Goal: Communication & Community: Share content

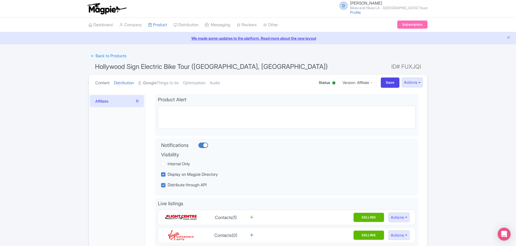
click at [105, 82] on link "Content" at bounding box center [102, 82] width 14 height 17
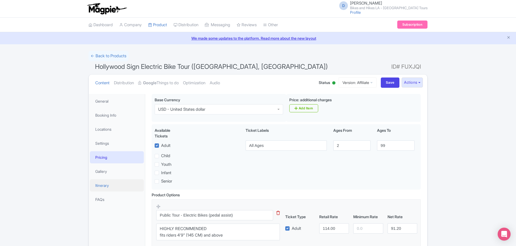
click at [116, 183] on link "Itinerary" at bounding box center [117, 185] width 54 height 12
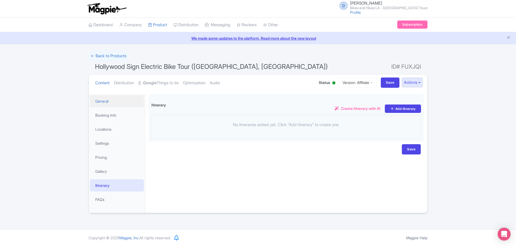
click at [115, 101] on link "General" at bounding box center [117, 101] width 54 height 12
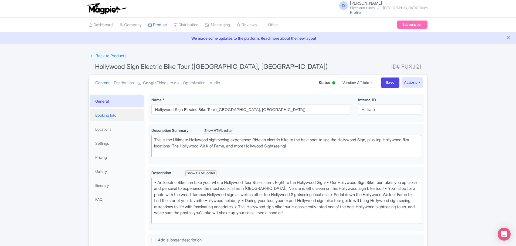
click at [114, 117] on link "Booking Info" at bounding box center [117, 115] width 54 height 12
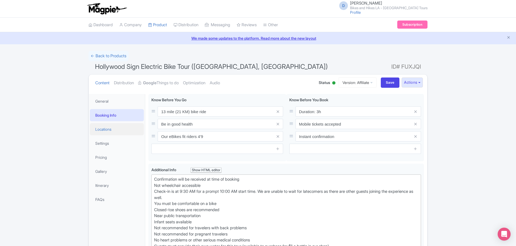
click at [112, 130] on link "Locations" at bounding box center [117, 129] width 54 height 12
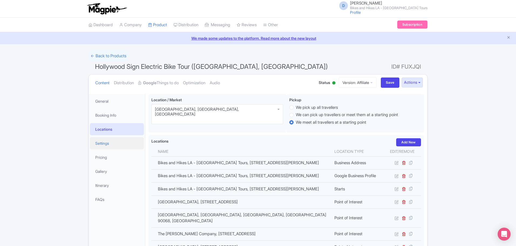
click at [107, 143] on link "Settings" at bounding box center [117, 143] width 54 height 12
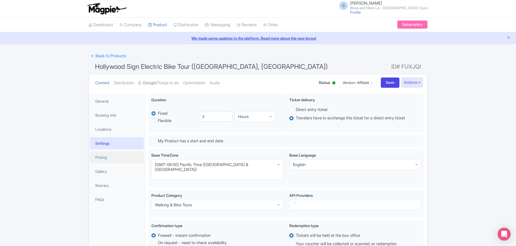
click at [109, 157] on link "Pricing" at bounding box center [117, 157] width 54 height 12
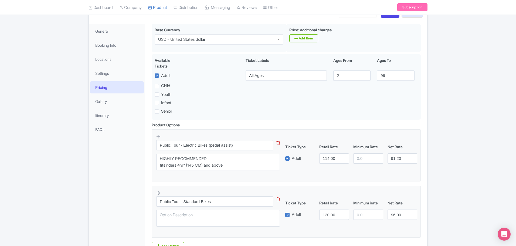
scroll to position [13, 0]
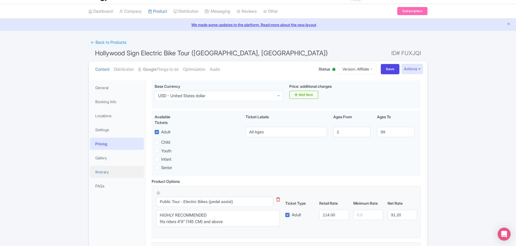
click at [111, 173] on link "Itinerary" at bounding box center [117, 172] width 54 height 12
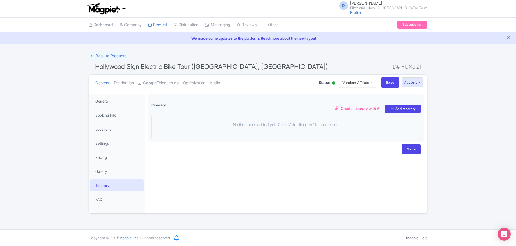
scroll to position [0, 0]
click at [114, 99] on link "General" at bounding box center [117, 101] width 54 height 12
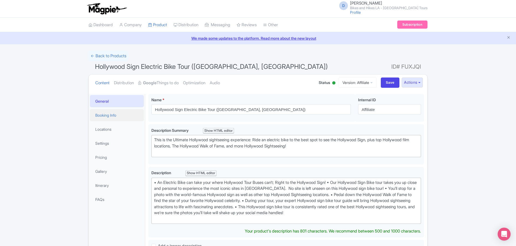
click at [112, 118] on link "Booking Info" at bounding box center [117, 115] width 54 height 12
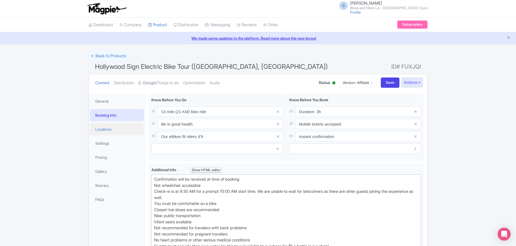
click at [107, 130] on link "Locations" at bounding box center [117, 129] width 54 height 12
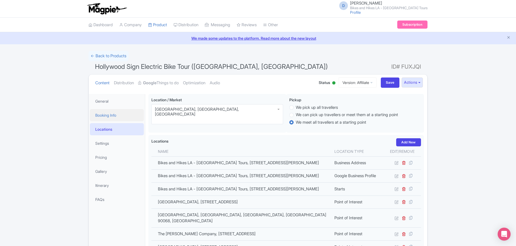
click at [108, 116] on link "Booking Info" at bounding box center [117, 115] width 54 height 12
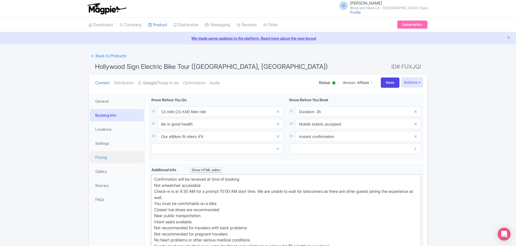
click at [114, 160] on link "Pricing" at bounding box center [117, 157] width 54 height 12
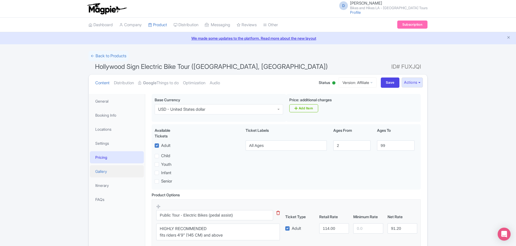
click at [114, 174] on link "Gallery" at bounding box center [117, 171] width 54 height 12
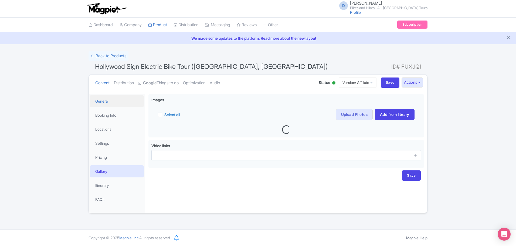
click at [115, 102] on link "General" at bounding box center [117, 101] width 54 height 12
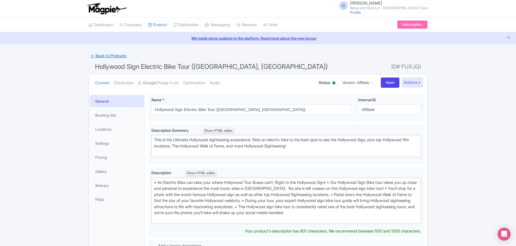
click at [103, 55] on link "← Back to Products" at bounding box center [108, 56] width 40 height 11
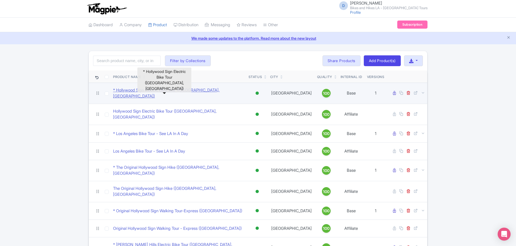
click at [169, 92] on link "* Hollywood Sign Electric Bike Tour ([GEOGRAPHIC_DATA], [GEOGRAPHIC_DATA])" at bounding box center [178, 93] width 131 height 12
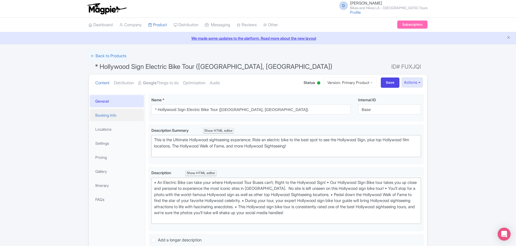
click at [115, 116] on link "Booking Info" at bounding box center [117, 115] width 54 height 12
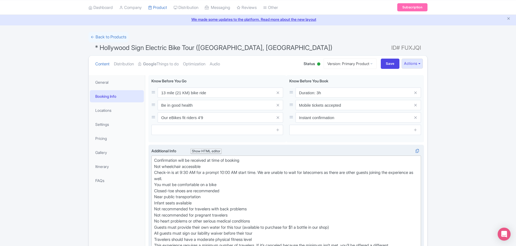
scroll to position [27, 0]
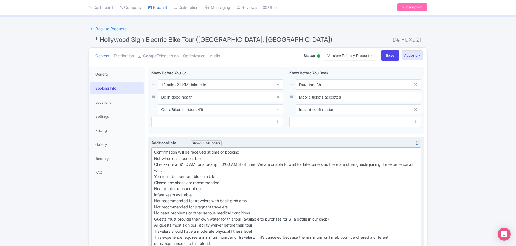
click at [153, 153] on trix-editor "Confirmation will be received at time of booking Not wheelchair accessible Chec…" at bounding box center [285, 200] width 269 height 107
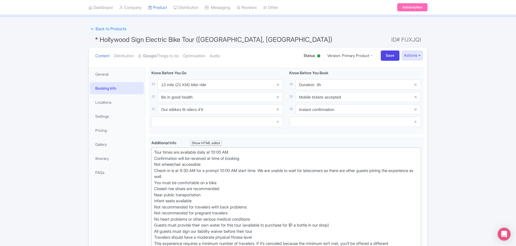
type trix-editor "<div>Tour times are available daily at 10:00 AM<br>Confirmation will be receive…"
drag, startPoint x: 169, startPoint y: 173, endPoint x: 150, endPoint y: 171, distance: 18.8
click at [150, 171] on div "<div>Confirmation will be received at time of booking<br>Not wheelchair accessi…" at bounding box center [285, 201] width 275 height 131
click at [202, 177] on div "Tour times are available daily at 10:00 AM Confirmation will be received at tim…" at bounding box center [286, 203] width 264 height 109
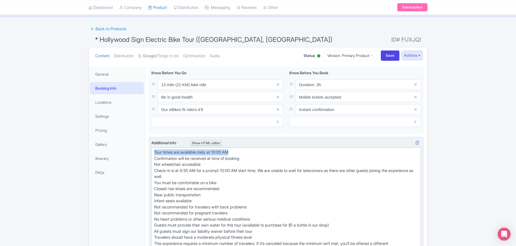
drag, startPoint x: 244, startPoint y: 152, endPoint x: 149, endPoint y: 155, distance: 94.4
click at [149, 155] on div "<div>Confirmation will be received at time of booking<br>Not wheelchair accessi…" at bounding box center [285, 201] width 275 height 131
copy div "Tour times are available daily at 10:00 AM"
click at [384, 54] on input "Save" at bounding box center [389, 55] width 19 height 10
type input "Saving..."
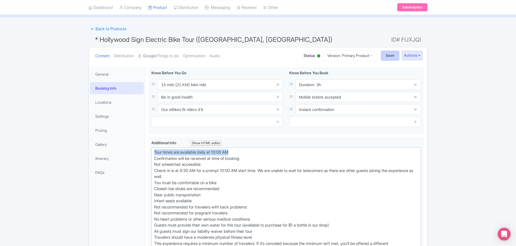
type input "Saving..."
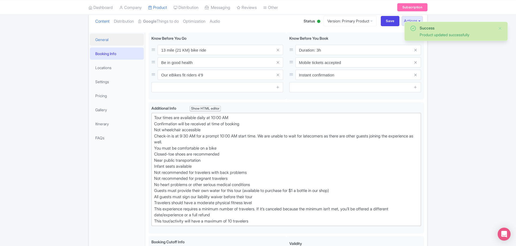
scroll to position [40, 0]
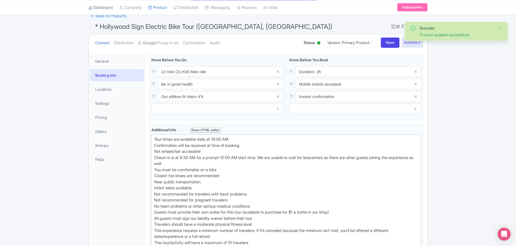
click at [105, 15] on link "Dashboard" at bounding box center [100, 7] width 24 height 15
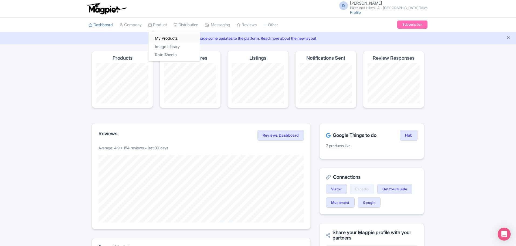
click at [161, 38] on link "My Products" at bounding box center [173, 38] width 51 height 8
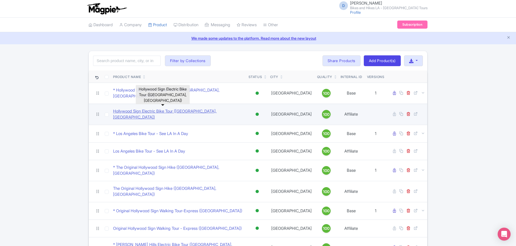
click at [134, 108] on link "Hollywood Sign Electric Bike Tour (Los Angeles, CA)" at bounding box center [178, 114] width 131 height 12
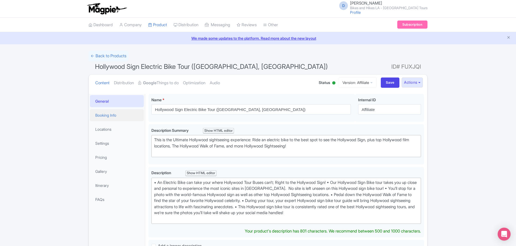
click at [116, 117] on link "Booking Info" at bounding box center [117, 115] width 54 height 12
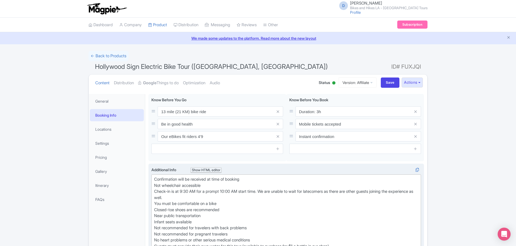
click at [153, 177] on trix-editor "Confirmation will be received at time of booking Not wheelchair accessible Chec…" at bounding box center [285, 227] width 269 height 107
paste trix-editor "Tour times are available daily at 10:00 AM"
type trix-editor "<div>Tour times are available daily at 10:00 AM<br>Confirmation will be receive…"
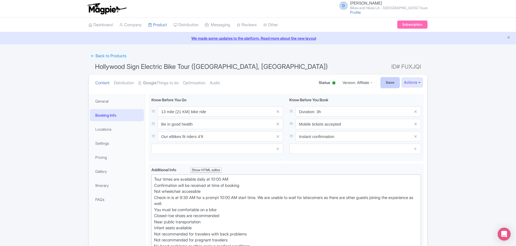
click at [383, 83] on input "Save" at bounding box center [389, 82] width 19 height 10
type input "Saving..."
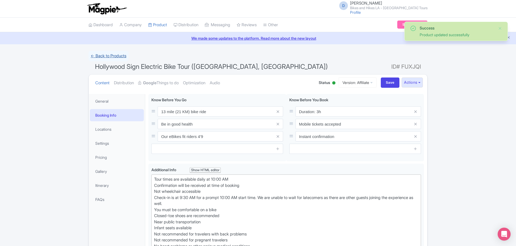
click at [119, 57] on link "← Back to Products" at bounding box center [108, 56] width 40 height 11
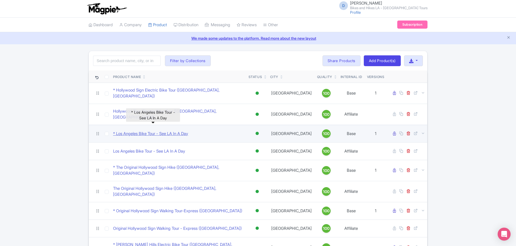
click at [141, 131] on link "* Los Angeles Bike Tour - See LA In A Day" at bounding box center [150, 134] width 75 height 6
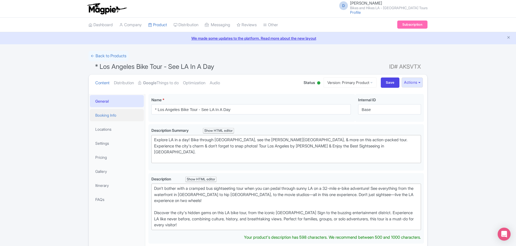
click at [109, 113] on link "Booking Info" at bounding box center [117, 115] width 54 height 12
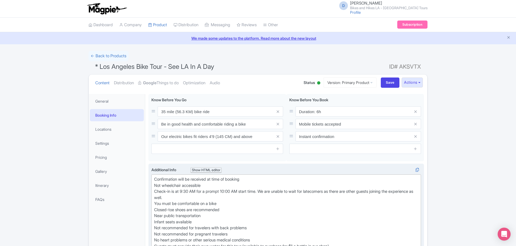
click at [153, 178] on trix-editor "Confirmation will be received at time of booking Not wheelchair accessible Chec…" at bounding box center [285, 227] width 269 height 107
paste trix-editor "Tour times are available daily at 10:00 AM"
type trix-editor "<div>Tour times are available daily at 10:00 AM<br>Confirmation will be receive…"
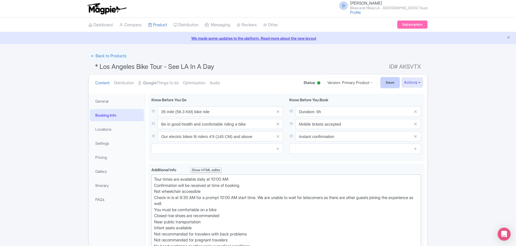
click at [384, 79] on input "Save" at bounding box center [389, 82] width 19 height 10
type input "Saving..."
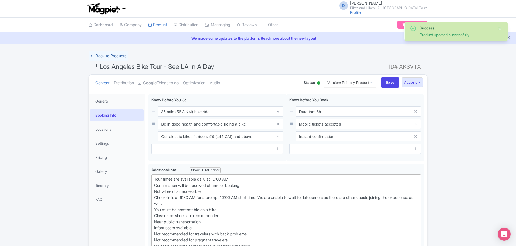
click at [106, 56] on link "← Back to Products" at bounding box center [108, 56] width 40 height 11
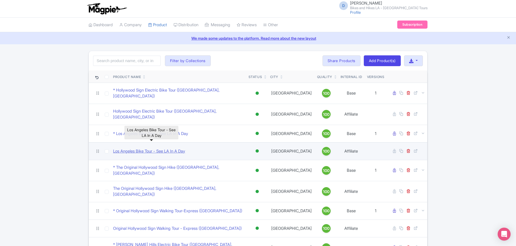
click at [150, 148] on link "Los Angeles Bike Tour - See LA In A Day" at bounding box center [149, 151] width 72 height 6
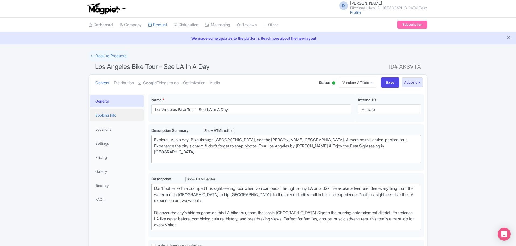
click at [105, 113] on link "Booking Info" at bounding box center [117, 115] width 54 height 12
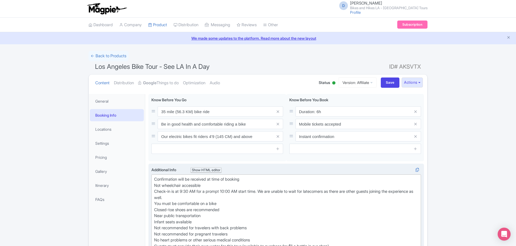
click at [153, 178] on trix-editor "Confirmation will be received at time of booking Not wheelchair accessible Chec…" at bounding box center [285, 227] width 269 height 107
paste trix-editor "Tour times are available daily at 10:00 AM"
type trix-editor "<div>Tour times are available daily at 10:00 AM<br>Confirmation will be receive…"
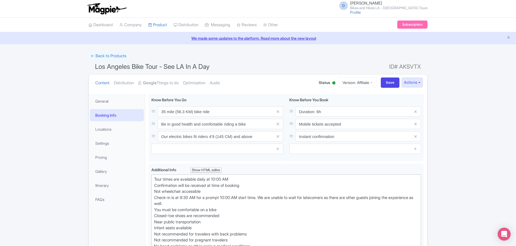
drag, startPoint x: 192, startPoint y: 203, endPoint x: 147, endPoint y: 178, distance: 50.8
copy div "Tour times are available daily at 10:00 AM Confirmation will be received at tim…"
click at [384, 82] on input "Save" at bounding box center [389, 82] width 19 height 10
type input "Saving..."
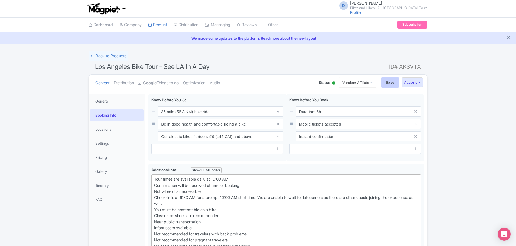
type input "Saving..."
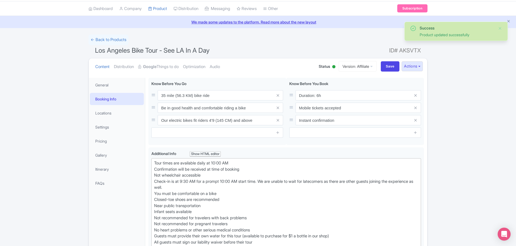
scroll to position [13, 0]
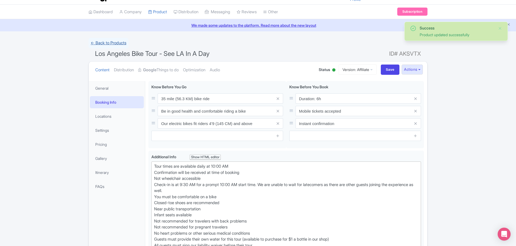
click at [105, 42] on link "← Back to Products" at bounding box center [108, 43] width 40 height 11
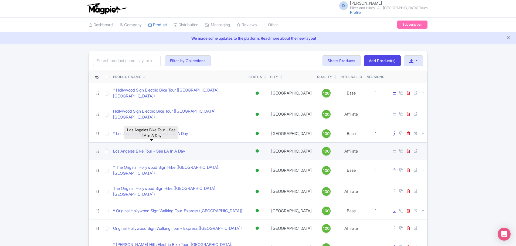
click at [157, 148] on link "Los Angeles Bike Tour - See LA In A Day" at bounding box center [149, 151] width 72 height 6
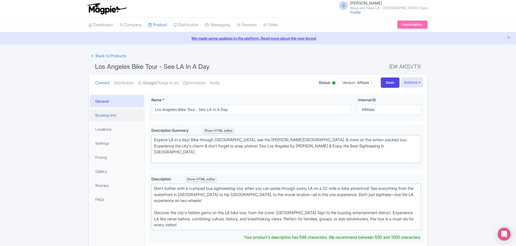
click at [109, 113] on link "Booking Info" at bounding box center [117, 115] width 54 height 12
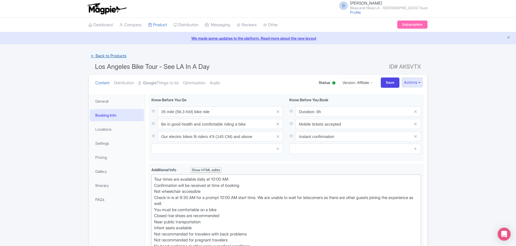
click at [113, 56] on link "← Back to Products" at bounding box center [108, 56] width 40 height 11
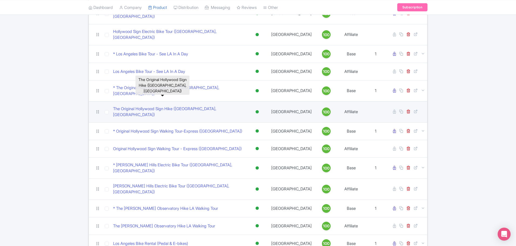
scroll to position [81, 0]
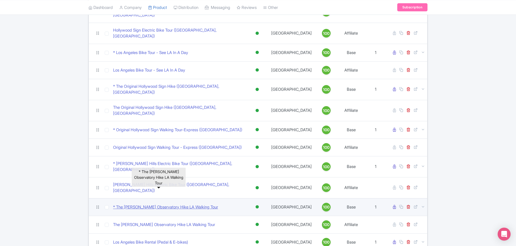
click at [132, 204] on link "* The [PERSON_NAME] Observatory Hike LA Walking Tour" at bounding box center [165, 207] width 105 height 6
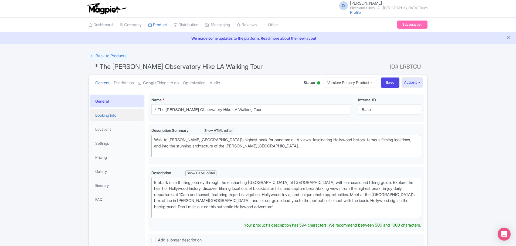
click at [114, 114] on link "Booking Info" at bounding box center [117, 115] width 54 height 12
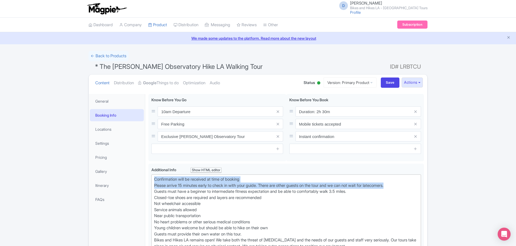
drag, startPoint x: 401, startPoint y: 184, endPoint x: 148, endPoint y: 178, distance: 253.5
paste trix-editor "Tour times are available daily at 10:00 AM<br>Confirmation will be received at …"
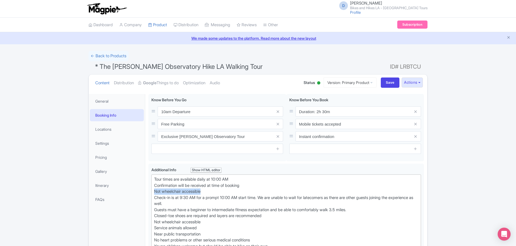
drag, startPoint x: 207, startPoint y: 191, endPoint x: 146, endPoint y: 192, distance: 60.9
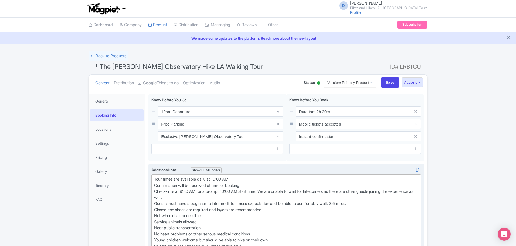
click at [187, 191] on div "Tour times are available daily at 10:00 AM Confirmation will be received at tim…" at bounding box center [286, 233] width 264 height 115
type trix-editor "<div>Tour times are available daily at 10:00 AM<br>Confirmation will be receive…"
drag, startPoint x: 167, startPoint y: 189, endPoint x: 133, endPoint y: 172, distance: 38.0
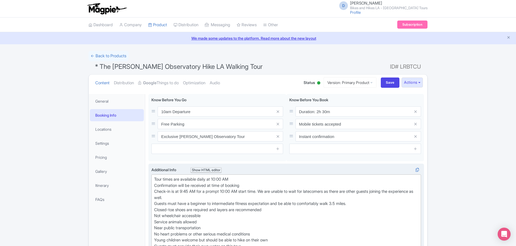
copy div "Tour times are available daily at 10:00 AM Confirmation will be received at tim…"
click at [383, 82] on input "Save" at bounding box center [389, 82] width 19 height 10
type input "Saving..."
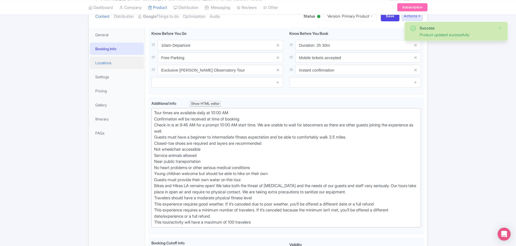
scroll to position [40, 0]
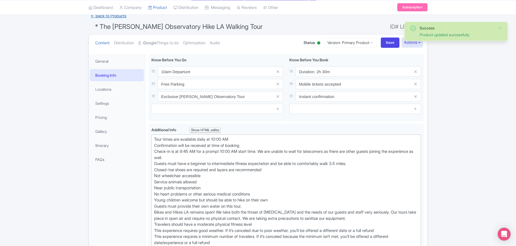
click at [100, 18] on link "← Back to Products" at bounding box center [108, 16] width 40 height 11
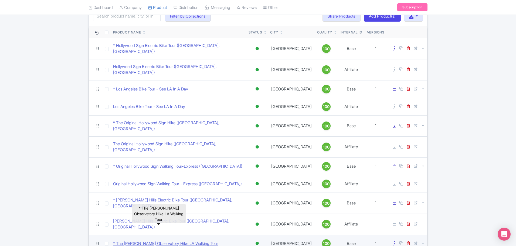
scroll to position [54, 0]
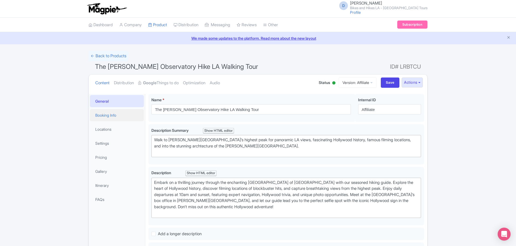
click at [116, 116] on link "Booking Info" at bounding box center [117, 115] width 54 height 12
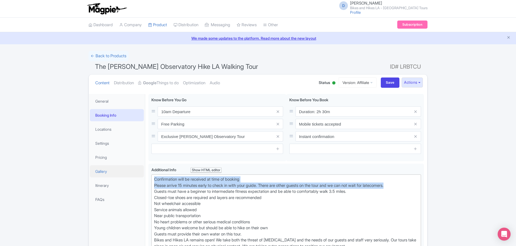
drag, startPoint x: 405, startPoint y: 184, endPoint x: 142, endPoint y: 176, distance: 263.3
paste trix-editor "Tour times are available daily at 10:00 AM<br>Confirmation will be received at …"
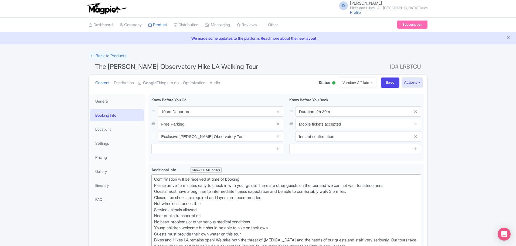
type trix-editor "<div>Tour times are available daily at 10:00 AM<br>Confirmation will be receive…"
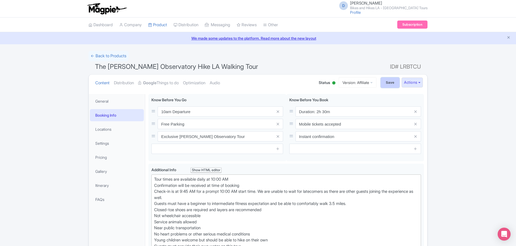
click at [383, 84] on input "Save" at bounding box center [389, 82] width 19 height 10
type input "Saving..."
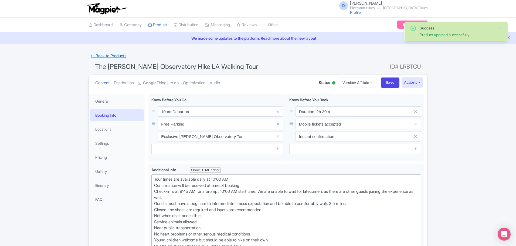
click at [117, 56] on link "← Back to Products" at bounding box center [108, 56] width 40 height 11
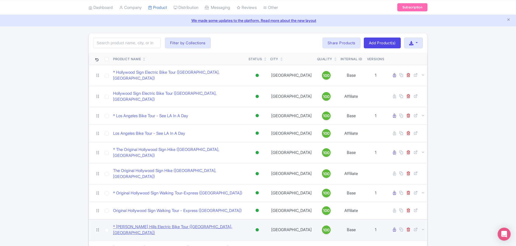
scroll to position [27, 0]
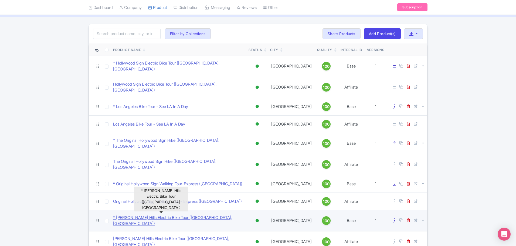
click at [122, 214] on link "* [PERSON_NAME] Hills Electric Bike Tour ([GEOGRAPHIC_DATA], [GEOGRAPHIC_DATA])" at bounding box center [178, 220] width 131 height 12
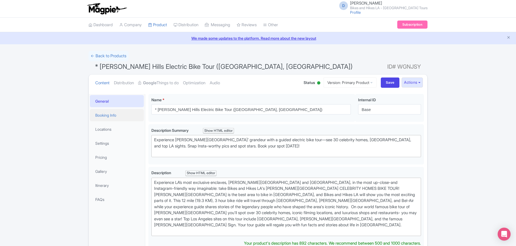
click at [114, 115] on link "Booking Info" at bounding box center [117, 115] width 54 height 12
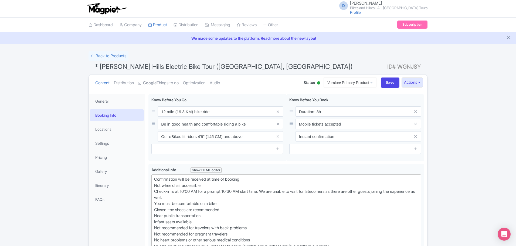
drag, startPoint x: 199, startPoint y: 196, endPoint x: 146, endPoint y: 176, distance: 57.1
paste trix-editor "Tour times are available daily at 10:00 AM<br>Confirmation will be received at …"
drag, startPoint x: 189, startPoint y: 190, endPoint x: 180, endPoint y: 190, distance: 9.2
click at [180, 190] on div "Tour times are available daily at 10:00 AM Confirmation will be received at tim…" at bounding box center [286, 227] width 264 height 103
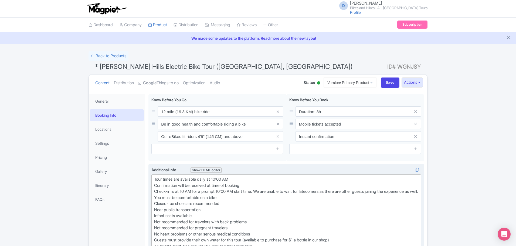
click at [226, 190] on div "Tour times are available daily at 10:00 AM Confirmation will be received at tim…" at bounding box center [286, 224] width 264 height 97
click at [222, 178] on div "Tour times are available daily at 10:00 AM Confirmation will be received at tim…" at bounding box center [286, 224] width 264 height 97
drag, startPoint x: 186, startPoint y: 195, endPoint x: 140, endPoint y: 179, distance: 48.3
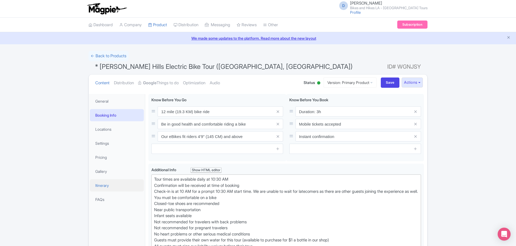
paste trix-editor "00 AM<br>Confirmation will be received at time of booking<br>Check-in is at 9:4…"
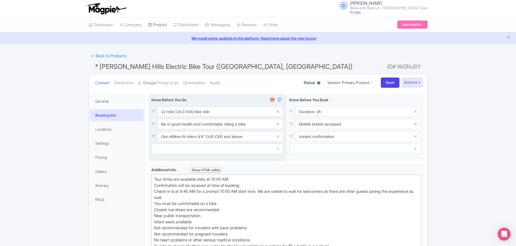
type trix-editor "<div>Tour times are available daily at 10:30 AM<br>Confirmation will be receive…"
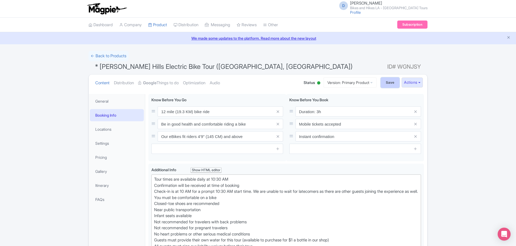
click at [383, 80] on input "Save" at bounding box center [389, 82] width 19 height 10
type input "Saving..."
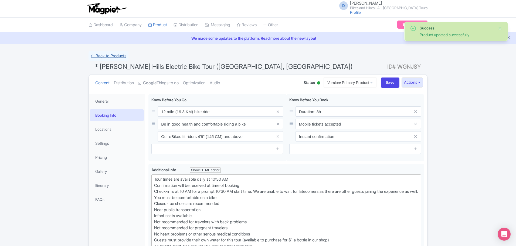
click at [111, 58] on link "← Back to Products" at bounding box center [108, 56] width 40 height 11
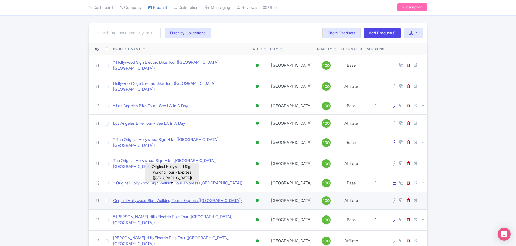
scroll to position [54, 0]
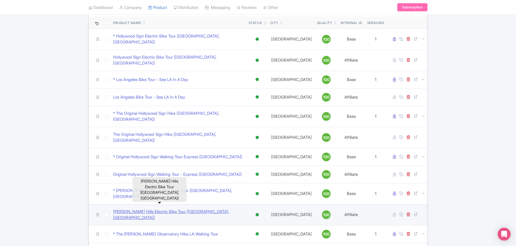
click at [138, 208] on link "[PERSON_NAME] Hills Electric Bike Tour ([GEOGRAPHIC_DATA], [GEOGRAPHIC_DATA])" at bounding box center [178, 214] width 131 height 12
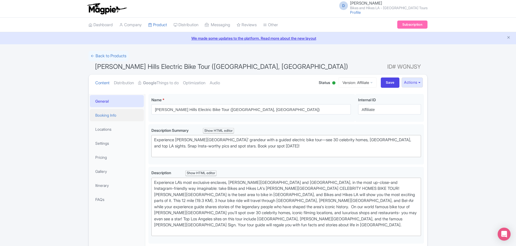
click at [114, 114] on link "Booking Info" at bounding box center [117, 115] width 54 height 12
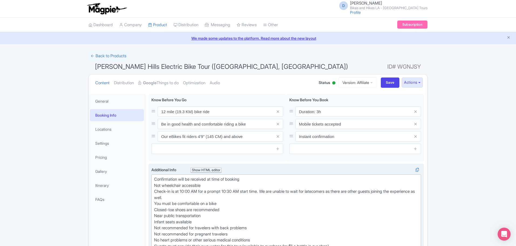
drag, startPoint x: 159, startPoint y: 187, endPoint x: 155, endPoint y: 179, distance: 8.9
click at [155, 179] on div "Confirmation will be received at time of booking Not wheelchair accessible Chec…" at bounding box center [286, 227] width 264 height 103
paste trix-editor "Tour times are available daily at 10:30 AM<br>Confirmation will be received at …"
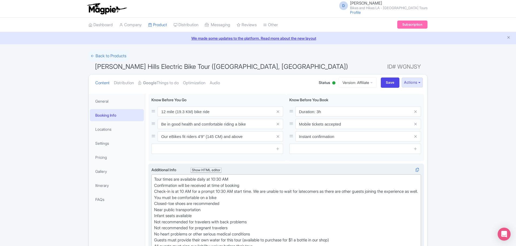
type trix-editor "<div>Tour times are available daily at 10:30 AM<br>Confirmation will be receive…"
click at [386, 82] on input "Save" at bounding box center [389, 82] width 19 height 10
type input "Saving..."
click at [386, 83] on input "Save" at bounding box center [389, 82] width 19 height 10
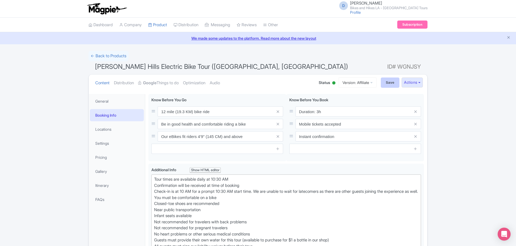
type input "Saving..."
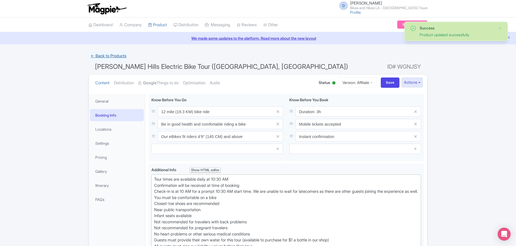
click at [111, 56] on link "← Back to Products" at bounding box center [108, 56] width 40 height 11
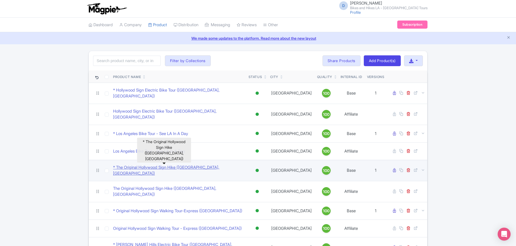
click at [163, 164] on link "* The Original Hollywood Sign Hike ([GEOGRAPHIC_DATA], [GEOGRAPHIC_DATA])" at bounding box center [178, 170] width 131 height 12
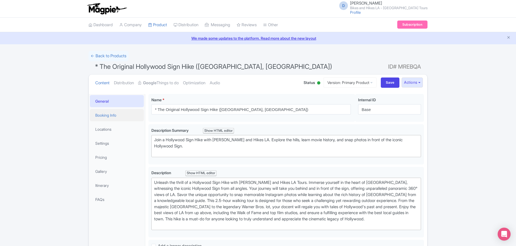
click at [105, 115] on link "Booking Info" at bounding box center [117, 115] width 54 height 12
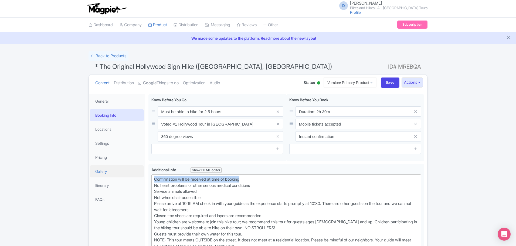
drag, startPoint x: 254, startPoint y: 177, endPoint x: 140, endPoint y: 177, distance: 113.5
paste trix-editor "Tour times are available daily at 10:30 AM<br>Confirmation will be received at …"
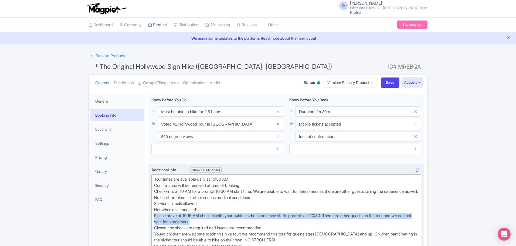
drag, startPoint x: 209, startPoint y: 227, endPoint x: 155, endPoint y: 221, distance: 54.6
click at [155, 221] on div "Tour times are available daily at 10:30 AM Confirmation will be received at tim…" at bounding box center [286, 240] width 264 height 128
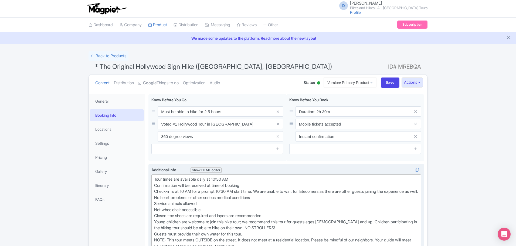
click at [216, 177] on div "Tour times are available daily at 10:30 AM Confirmation will be received at tim…" at bounding box center [286, 233] width 264 height 115
click at [182, 190] on div "Tour times are available daily at 10:30 AM Confirmation will be received at tim…" at bounding box center [286, 233] width 264 height 115
drag, startPoint x: 183, startPoint y: 190, endPoint x: 236, endPoint y: 190, distance: 53.1
click at [236, 190] on div "Tour times are available daily at 10:30 AM Confirmation will be received at tim…" at bounding box center [286, 233] width 264 height 115
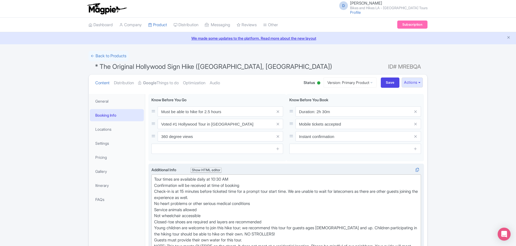
click at [218, 179] on div "Tour times are available daily at 10:30 AM Confirmation will be received at tim…" at bounding box center [286, 236] width 264 height 121
drag, startPoint x: 218, startPoint y: 178, endPoint x: 222, endPoint y: 177, distance: 4.1
click at [222, 177] on div "Tour times are available daily at 10:30 AM Confirmation will be received at tim…" at bounding box center [286, 236] width 264 height 121
click at [243, 178] on div "Tour times are available daily at 8:45 AM AM Confirmation will be received at t…" at bounding box center [286, 236] width 264 height 121
click at [243, 179] on div "Tour times are available daily at 8:45 AM and just before sunset (4:15 PM Confi…" at bounding box center [286, 236] width 264 height 121
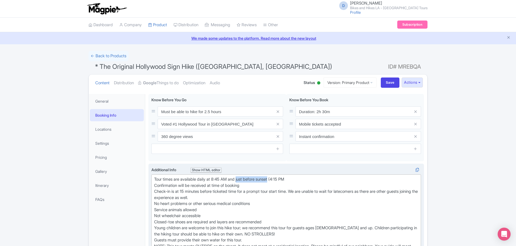
drag, startPoint x: 243, startPoint y: 179, endPoint x: 268, endPoint y: 178, distance: 25.1
click at [269, 178] on div "Tour times are available daily at 8:45 AM and just before sunset (4:15 PM Confi…" at bounding box center [286, 236] width 264 height 121
click at [268, 178] on div "Tour times are available daily at 8:45 AM and 4:15 PM Confirmation will be rece…" at bounding box center [286, 236] width 264 height 121
drag, startPoint x: 280, startPoint y: 179, endPoint x: 292, endPoint y: 178, distance: 12.1
click at [280, 179] on div "Tour times are available daily at 8:45 AM and 4:15 PM (MAR - NOV) and 2:45 PM (…" at bounding box center [286, 236] width 264 height 121
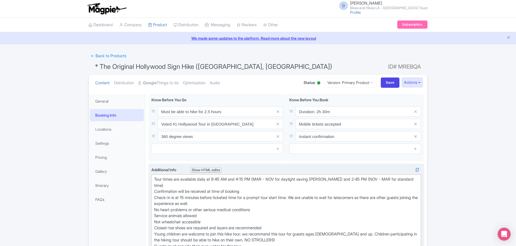
type trix-editor "<div>Tour times are available daily at 8:45 AM and 4:15 PM (MAR - NOV for dayli…"
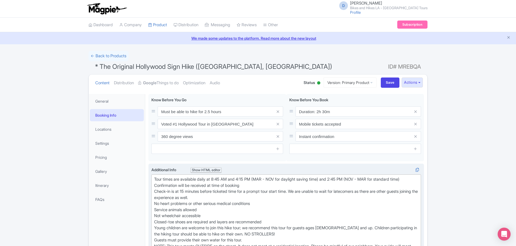
drag, startPoint x: 217, startPoint y: 196, endPoint x: 149, endPoint y: 178, distance: 70.3
click at [149, 178] on div "Additional Info i Show HTML editor Bold Italic Strikethrough Link Heading Quote…" at bounding box center [285, 234] width 275 height 143
copy div "Tour times are available daily at 8:45 AM and 4:15 PM (MAR - NOV for daylight s…"
click at [385, 78] on input "Save" at bounding box center [389, 82] width 19 height 10
type input "Saving..."
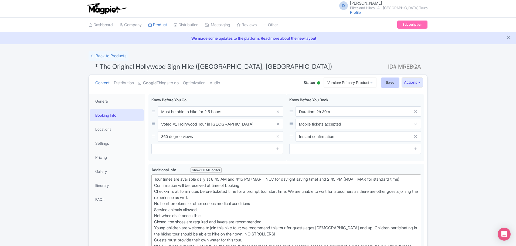
type input "Saving..."
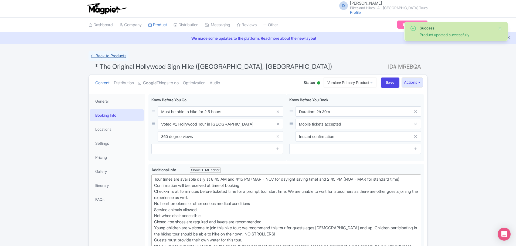
click at [106, 57] on link "← Back to Products" at bounding box center [108, 56] width 40 height 11
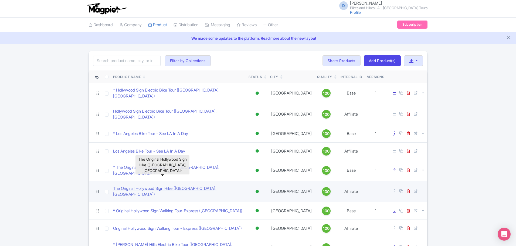
click at [161, 185] on link "The Original Hollywood Sign Hike ([GEOGRAPHIC_DATA], [GEOGRAPHIC_DATA])" at bounding box center [178, 191] width 131 height 12
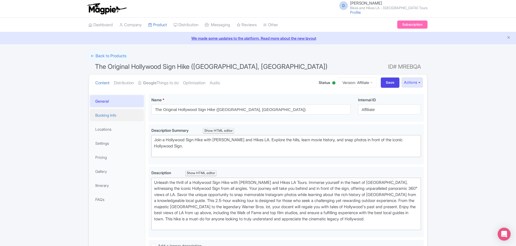
click at [119, 116] on link "Booking Info" at bounding box center [117, 115] width 54 height 12
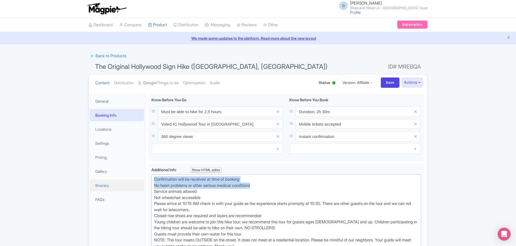
drag, startPoint x: 263, startPoint y: 185, endPoint x: 142, endPoint y: 181, distance: 121.7
paste trix-editor "Tour times are available daily at 8:45 AM and 4:15 PM (MAR - NOV for daylight s…"
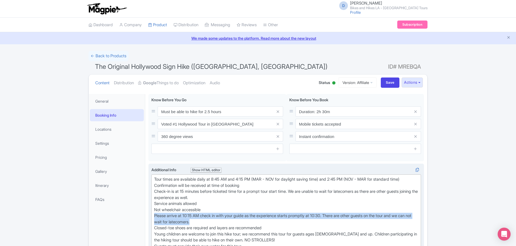
drag, startPoint x: 207, startPoint y: 220, endPoint x: 152, endPoint y: 217, distance: 55.1
click at [152, 217] on trix-editor "Tour times are available daily at 8:45 AM and 4:15 PM (MAR - NOV for daylight s…" at bounding box center [285, 239] width 269 height 131
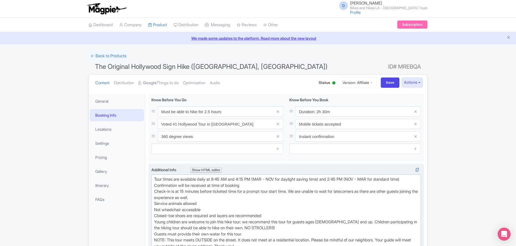
type trix-editor "<div>Tour times are available daily at 8:45 AM and 4:15 PM (MAR - NOV for dayli…"
click at [386, 81] on input "Save" at bounding box center [389, 82] width 19 height 10
type input "Saving..."
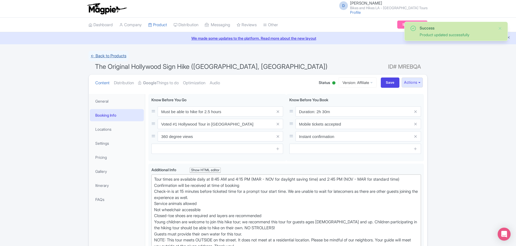
click at [121, 56] on link "← Back to Products" at bounding box center [108, 56] width 40 height 11
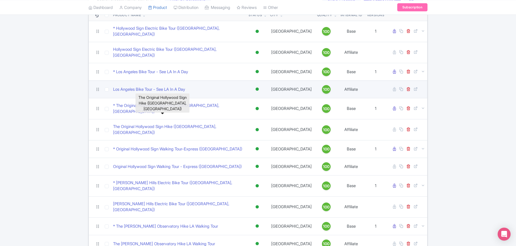
scroll to position [81, 0]
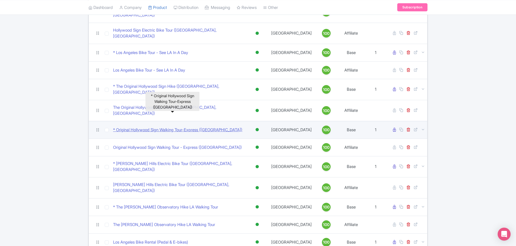
click at [169, 127] on link "* Original Hollywood Sign Walking Tour-Express ([GEOGRAPHIC_DATA])" at bounding box center [177, 130] width 129 height 6
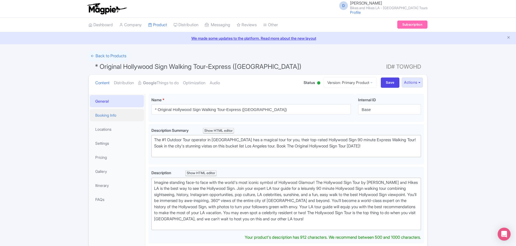
click at [102, 116] on link "Booking Info" at bounding box center [117, 115] width 54 height 12
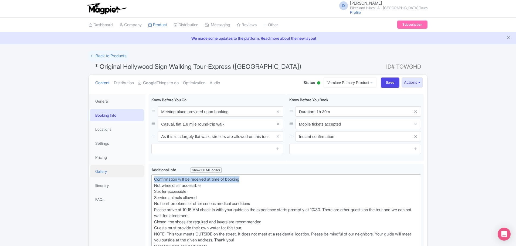
drag, startPoint x: 248, startPoint y: 179, endPoint x: 133, endPoint y: 172, distance: 115.6
paste trix-editor "Tour times are available daily at 8:45 AM and 4:15 PM (MAR - NOV for daylight s…"
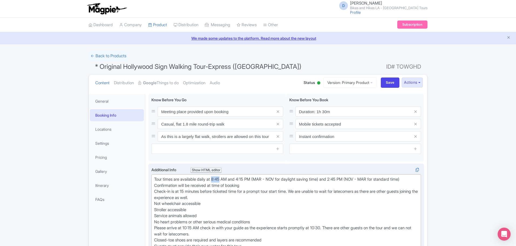
drag, startPoint x: 215, startPoint y: 179, endPoint x: 222, endPoint y: 178, distance: 7.6
click at [222, 178] on div "Tour times are available daily at 8:45 AM and 4:15 PM (MAR - NOV for daylight s…" at bounding box center [286, 236] width 264 height 121
click at [227, 179] on div "Tour times are available daily at 9 AM and 4:15 PM (MAR - NOV for daylight savi…" at bounding box center [286, 236] width 264 height 121
click at [328, 179] on div "Tour times are available daily at 9 AM , 11 AM, 4:15 PM (MAR - NOV for daylight…" at bounding box center [286, 236] width 264 height 121
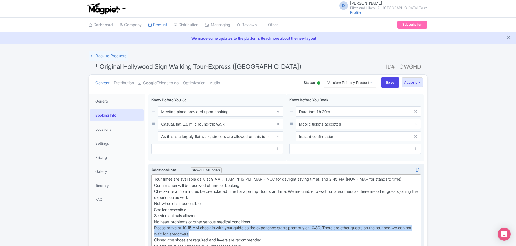
drag, startPoint x: 214, startPoint y: 232, endPoint x: 154, endPoint y: 226, distance: 60.4
click at [154, 226] on trix-editor "Tour times are available daily at 9 AM , 11 AM, 4:15 PM (MAR - NOV for daylight…" at bounding box center [285, 236] width 269 height 125
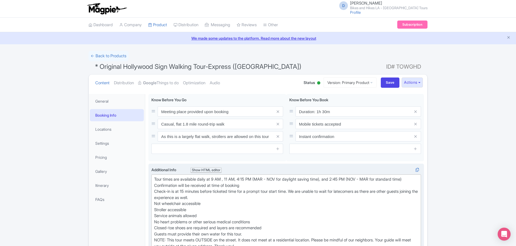
type trix-editor "<div>Tour times are available daily at 9 AM , 11 AM, 4:15 PM (MAR - NOV for day…"
drag, startPoint x: 218, startPoint y: 196, endPoint x: 149, endPoint y: 181, distance: 70.0
click at [149, 181] on div "Additional Info i Show HTML editor Bold Italic Strikethrough Link Heading Quote…" at bounding box center [285, 228] width 275 height 131
copy div "Tour times are available daily at 9 AM , 11 AM, 4:15 PM (MAR - NOV for daylight…"
click at [255, 187] on div "Tour times are available daily at 9 AM , 11 AM, 4:15 PM (MAR - NOV for daylight…" at bounding box center [286, 230] width 264 height 109
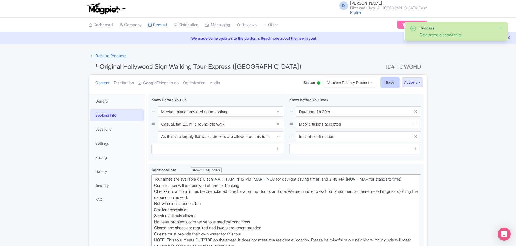
click at [387, 78] on input "Save" at bounding box center [389, 82] width 19 height 10
type input "Saving..."
click at [115, 56] on link "← Back to Products" at bounding box center [108, 56] width 40 height 11
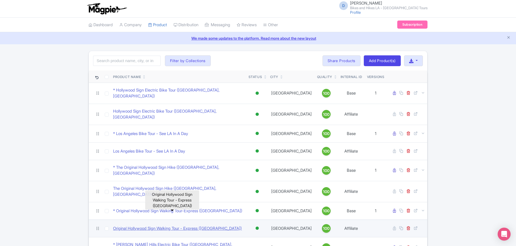
click at [188, 225] on link "Original Hollywood Sign Walking Tour - Express ([GEOGRAPHIC_DATA])" at bounding box center [177, 228] width 129 height 6
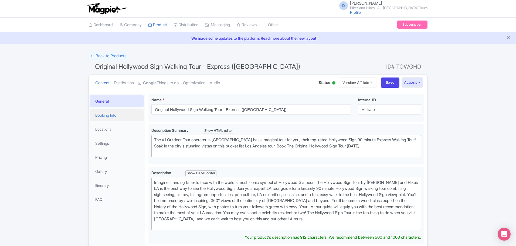
click at [112, 114] on link "Booking Info" at bounding box center [117, 115] width 54 height 12
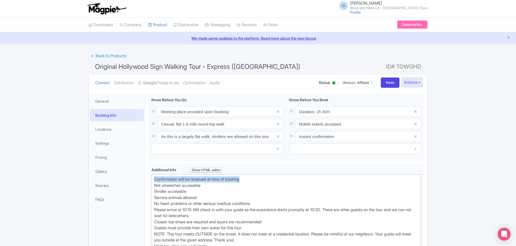
drag, startPoint x: 221, startPoint y: 176, endPoint x: 144, endPoint y: 176, distance: 76.6
paste trix-editor "Tour times are available daily at 9 AM , 11 AM, 4:15 PM (MAR - NOV for daylight…"
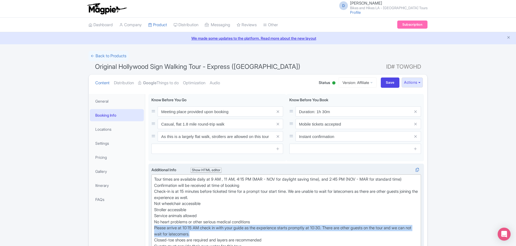
drag, startPoint x: 206, startPoint y: 232, endPoint x: 153, endPoint y: 226, distance: 53.4
click at [153, 226] on trix-editor "Tour times are available daily at 9 AM , 11 AM, 4:15 PM (MAR - NOV for daylight…" at bounding box center [285, 236] width 269 height 125
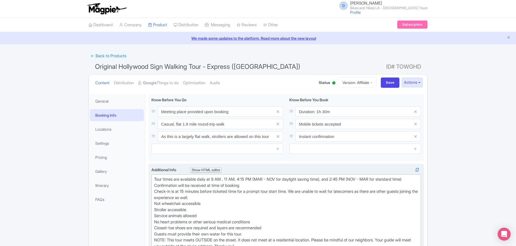
type trix-editor "<div>Tour times are available daily at 9 AM , 11 AM, 4:15 PM (MAR - NOV for day…"
click at [383, 81] on input "Save" at bounding box center [389, 82] width 19 height 10
type input "Saving..."
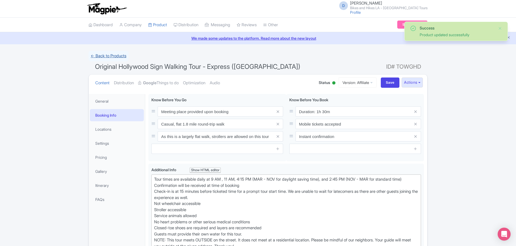
click at [116, 54] on link "← Back to Products" at bounding box center [108, 56] width 40 height 11
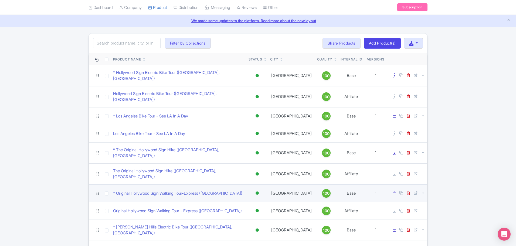
scroll to position [27, 0]
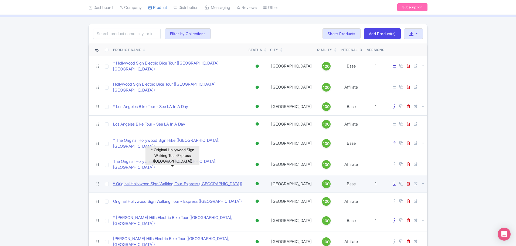
click at [162, 181] on link "* Original Hollywood Sign Walking Tour-Express (Los Angeles)" at bounding box center [177, 184] width 129 height 6
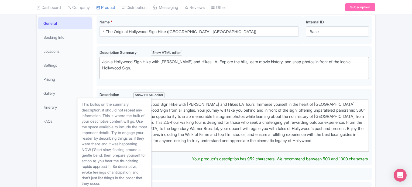
scroll to position [81, 0]
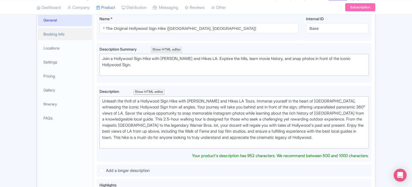
click at [61, 35] on link "Booking Info" at bounding box center [65, 34] width 54 height 12
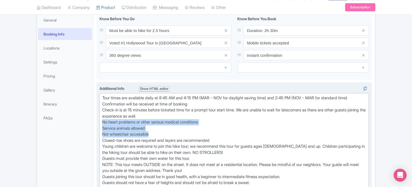
drag, startPoint x: 102, startPoint y: 121, endPoint x: 156, endPoint y: 134, distance: 55.4
click at [156, 134] on div "Tour times are available daily at 8:45 AM and 4:15 PM (MAR - NOV for daylight s…" at bounding box center [234, 155] width 264 height 121
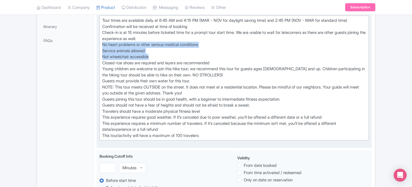
scroll to position [162, 0]
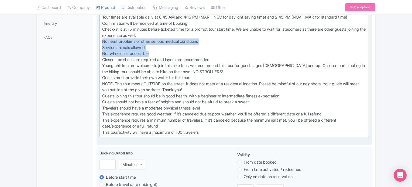
type trix-editor "<div>Tour times are available daily at 8:45 AM and 4:15 PM (MAR - NOV for dayli…"
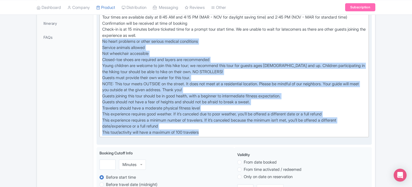
click at [208, 131] on div "Tour times are available daily at 8:45 AM and 4:15 PM (MAR - NOV for daylight s…" at bounding box center [234, 74] width 264 height 121
copy div "No heart problems or other serious medical conditions Service animals allowed N…"
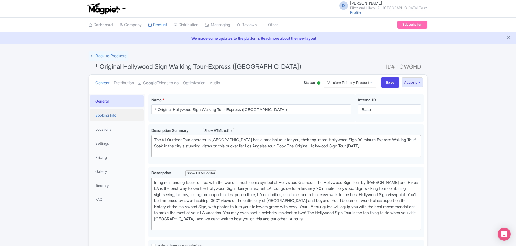
click at [114, 116] on link "Booking Info" at bounding box center [117, 115] width 54 height 12
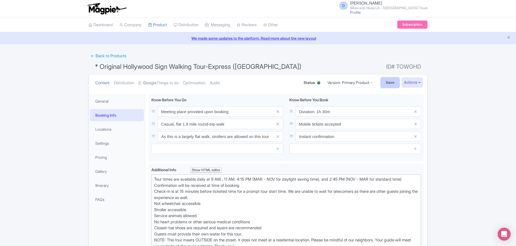
click at [393, 81] on input "Save" at bounding box center [389, 82] width 19 height 10
type input "Saving..."
drag, startPoint x: 387, startPoint y: 81, endPoint x: 387, endPoint y: 76, distance: 5.1
click at [387, 81] on input "Save" at bounding box center [389, 82] width 19 height 10
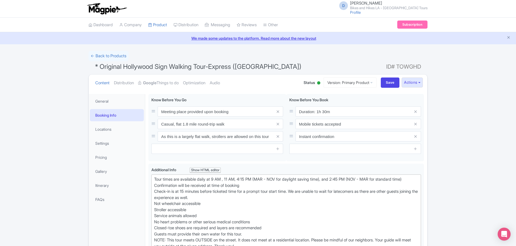
type input "Saving..."
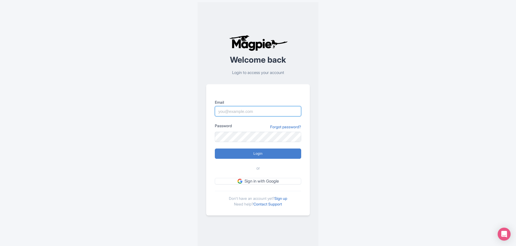
click at [234, 114] on input "Email" at bounding box center [258, 111] width 86 height 10
type input "[EMAIL_ADDRESS][DOMAIN_NAME]"
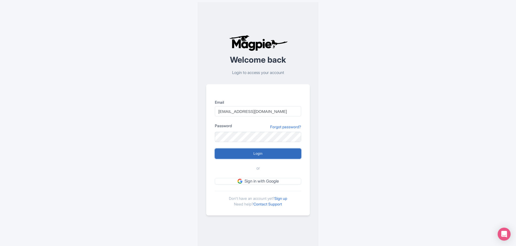
click at [233, 153] on input "Login" at bounding box center [258, 153] width 86 height 10
type input "Logging in..."
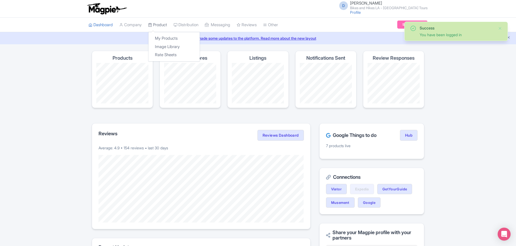
click at [159, 26] on link "Product" at bounding box center [157, 25] width 19 height 15
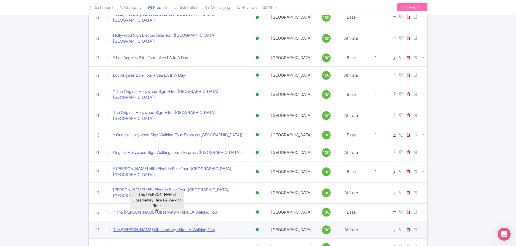
scroll to position [106, 0]
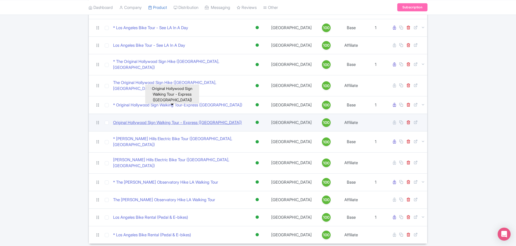
click at [156, 119] on link "Original Hollywood Sign Walking Tour - Express ([GEOGRAPHIC_DATA])" at bounding box center [177, 122] width 129 height 6
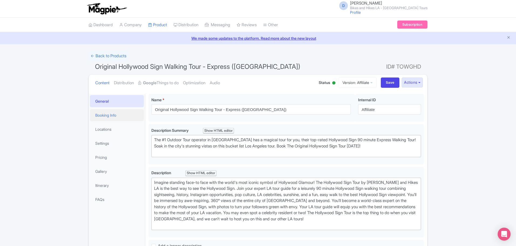
click at [118, 115] on link "Booking Info" at bounding box center [117, 115] width 54 height 12
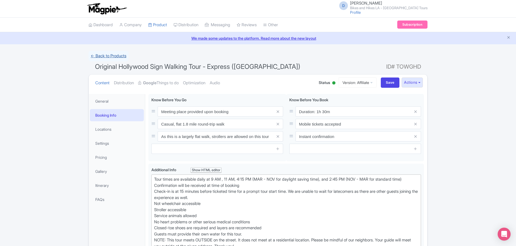
click at [114, 54] on link "← Back to Products" at bounding box center [108, 56] width 40 height 11
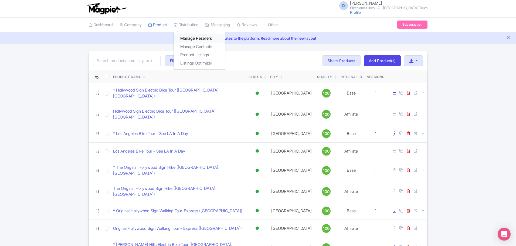
click at [186, 37] on link "Manage Resellers" at bounding box center [199, 38] width 51 height 8
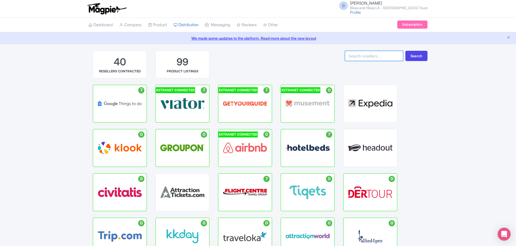
click at [370, 57] on input "search" at bounding box center [374, 56] width 58 height 10
type input "Rocky Mountain"
click at [405, 51] on button "Search" at bounding box center [416, 56] width 22 height 10
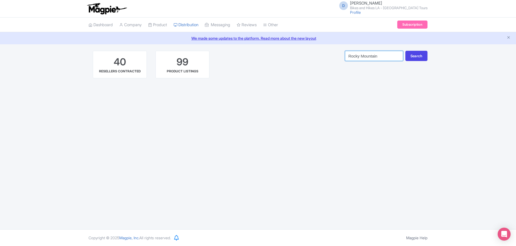
drag, startPoint x: 379, startPoint y: 56, endPoint x: 321, endPoint y: 53, distance: 58.3
click at [321, 53] on div "40 RESELLERS CONTRACTED 99 PRODUCT LISTINGS [GEOGRAPHIC_DATA] Search" at bounding box center [257, 68] width 339 height 34
type input "RMHT"
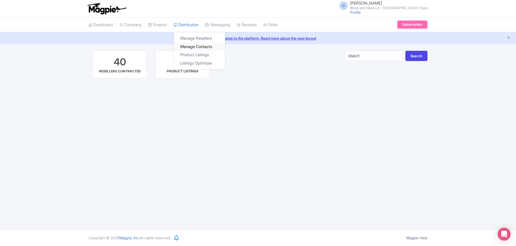
click at [189, 45] on link "Manage Contacts" at bounding box center [199, 47] width 51 height 8
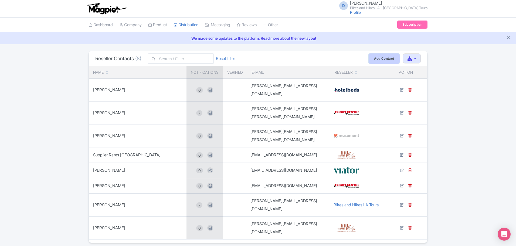
click at [385, 60] on link "Add Contact" at bounding box center [383, 58] width 31 height 10
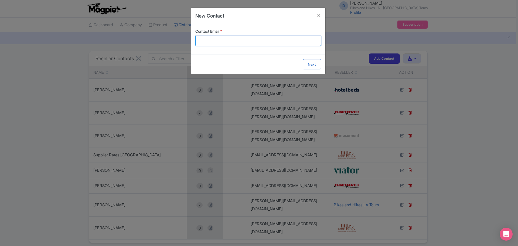
click at [222, 39] on input "Contact Email *" at bounding box center [258, 41] width 126 height 10
paste input "Crystal@rmhtours.com"
type input "Crystal@rmhtours.com"
click at [310, 64] on form "Contact Email * Crystal@rmhtours.com Next" at bounding box center [258, 49] width 134 height 50
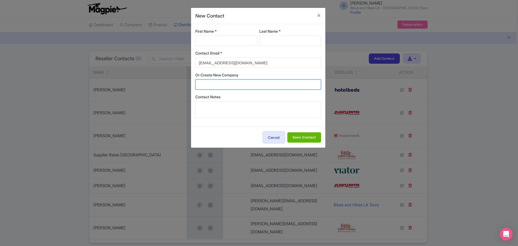
click at [223, 86] on input "Or Create New Company" at bounding box center [258, 84] width 126 height 10
type input "Rocky Mountain Holiday Tours, LLC"
click at [211, 35] on div "First Name *" at bounding box center [226, 37] width 62 height 18
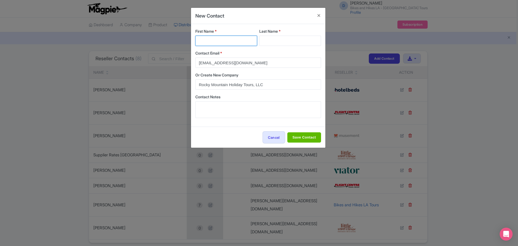
click at [210, 40] on input "First Name *" at bounding box center [226, 41] width 62 height 10
type input "Crystal"
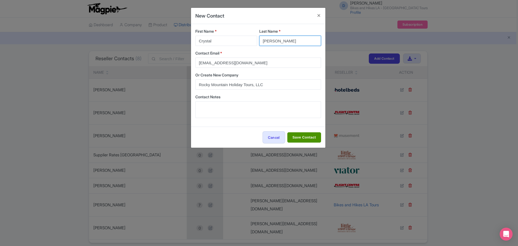
type input "Van Kull"
click at [299, 138] on input "Save Contact" at bounding box center [304, 137] width 34 height 10
type input "Save Contact"
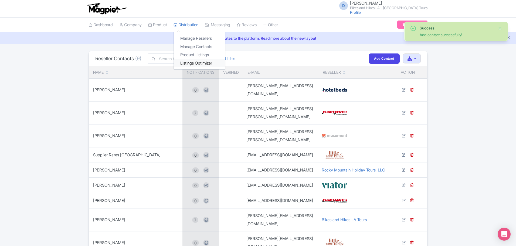
click at [189, 61] on link "Listings Optimizer" at bounding box center [199, 63] width 51 height 8
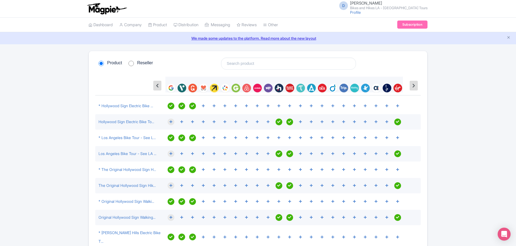
click at [130, 63] on input "Reseller" at bounding box center [130, 63] width 5 height 5
radio input "true"
click at [235, 62] on input "search" at bounding box center [288, 63] width 135 height 12
type input "Rocky Mountain"
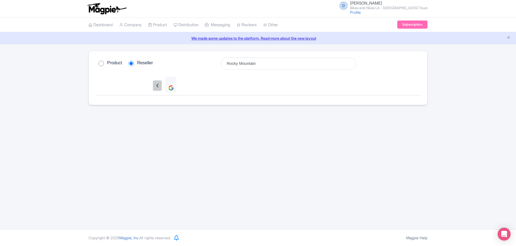
click at [156, 87] on icon at bounding box center [157, 85] width 3 height 4
click at [104, 64] on input "Product" at bounding box center [100, 63] width 5 height 5
radio input "true"
click at [347, 64] on input "Rocky Mountain" at bounding box center [288, 63] width 135 height 12
click at [190, 39] on link "Manage Resellers" at bounding box center [199, 38] width 51 height 8
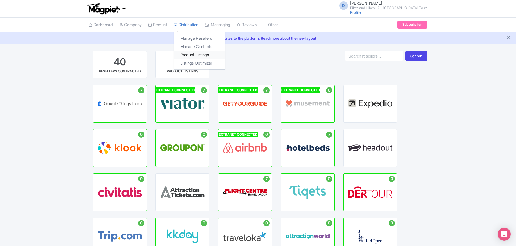
click at [198, 56] on link "Product Listings" at bounding box center [199, 55] width 51 height 8
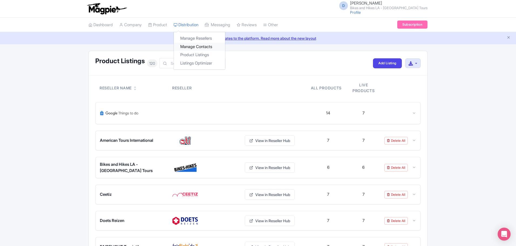
click at [200, 46] on link "Manage Contacts" at bounding box center [199, 47] width 51 height 8
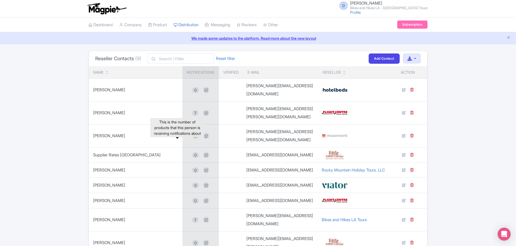
click at [192, 167] on span "0" at bounding box center [195, 170] width 7 height 6
click at [333, 167] on span "Rocky Mountain Holiday Tours, LLC" at bounding box center [352, 169] width 63 height 5
click at [171, 36] on link "My Products" at bounding box center [173, 38] width 51 height 8
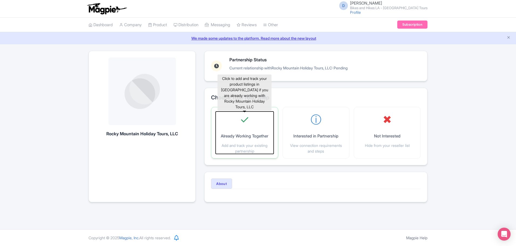
click at [253, 127] on div "✓ Already Working Together Add and track your existing partnership" at bounding box center [244, 132] width 58 height 42
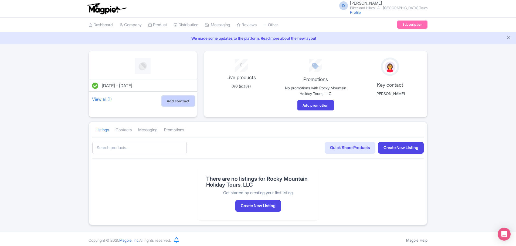
click at [176, 105] on link "Add contract" at bounding box center [178, 101] width 33 height 10
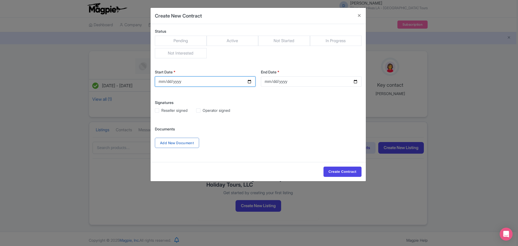
click at [249, 82] on input "Start Date *" at bounding box center [205, 81] width 101 height 10
click at [249, 80] on input "2025-08-22" at bounding box center [205, 81] width 101 height 10
type input "2026-04-01"
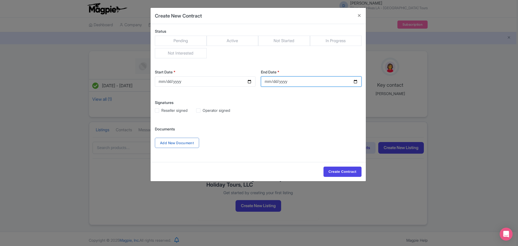
click at [281, 83] on input "End Date *" at bounding box center [311, 81] width 101 height 10
click at [265, 80] on input "End Date *" at bounding box center [311, 81] width 101 height 10
click at [284, 81] on input "2027-03-31" at bounding box center [311, 81] width 101 height 10
click at [284, 79] on input "2027-03-31" at bounding box center [311, 81] width 101 height 10
click at [284, 83] on input "272028-03-31" at bounding box center [311, 81] width 101 height 10
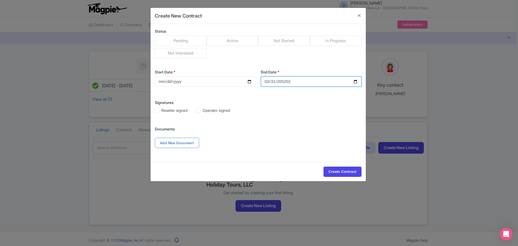
type input "52028-03-31"
type input "2028-03-31"
click at [269, 98] on div "Status Pending Active Not Started In Progress Not Interested Start Date * 2026-…" at bounding box center [257, 93] width 215 height 138
drag, startPoint x: 157, startPoint y: 110, endPoint x: 161, endPoint y: 111, distance: 4.4
click at [161, 110] on label "Reseller signed" at bounding box center [174, 110] width 26 height 6
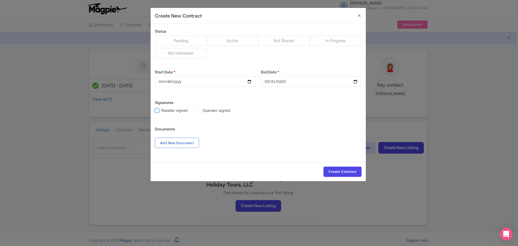
click at [161, 110] on input "Reseller signed" at bounding box center [163, 109] width 4 height 4
checkbox input "true"
click at [202, 111] on label "Operator signed" at bounding box center [216, 110] width 28 height 6
click at [202, 110] on input "Operator signed" at bounding box center [204, 109] width 4 height 4
checkbox input "true"
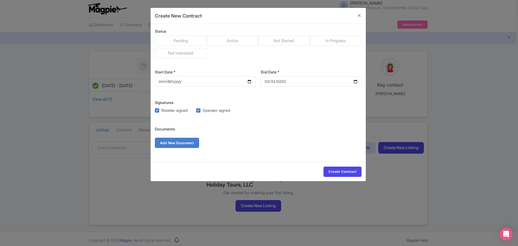
click at [199, 143] on label "Add New Document" at bounding box center [177, 143] width 44 height 10
click at [0, 0] on input "Add New Document" at bounding box center [0, 0] width 0 height 0
click at [254, 42] on span "Active" at bounding box center [233, 41] width 52 height 10
click at [212, 41] on input "Active" at bounding box center [209, 38] width 5 height 5
radio input "true"
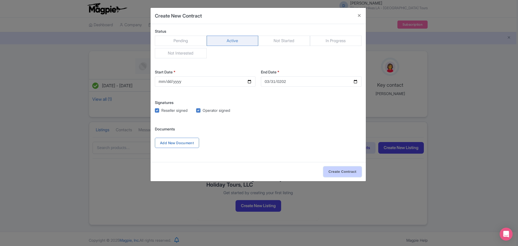
click at [339, 169] on input "Create Contract" at bounding box center [342, 171] width 38 height 10
type input "Saving..."
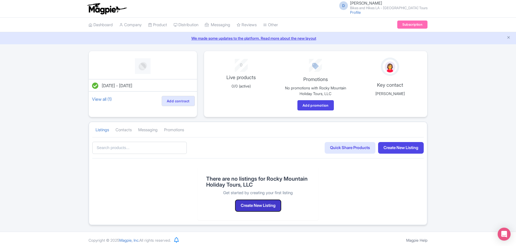
click at [251, 205] on button "Create New Listing" at bounding box center [258, 206] width 46 height 12
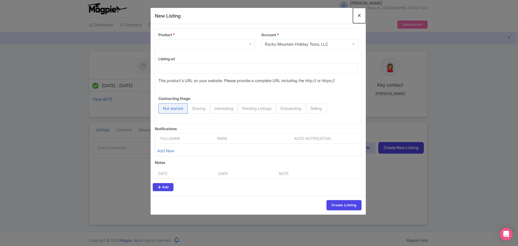
click at [358, 15] on button "Close" at bounding box center [359, 15] width 13 height 15
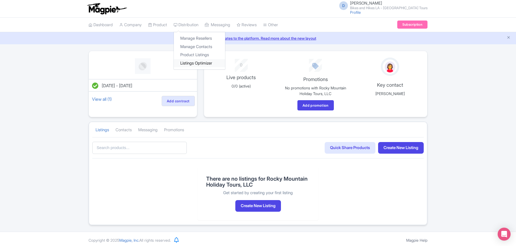
click at [196, 62] on link "Listings Optimizer" at bounding box center [199, 63] width 51 height 8
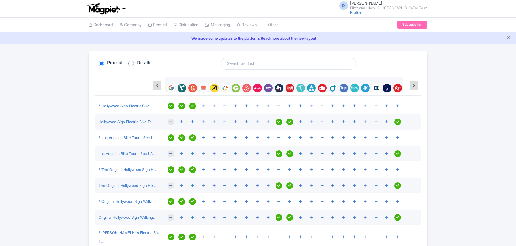
click at [320, 64] on input "search" at bounding box center [288, 63] width 135 height 12
type input "Rocky Mountain"
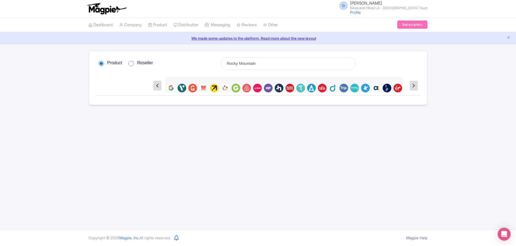
click at [133, 64] on input "Reseller" at bounding box center [130, 63] width 5 height 5
radio input "true"
click at [260, 64] on input "Rocky Mountain" at bounding box center [288, 63] width 135 height 12
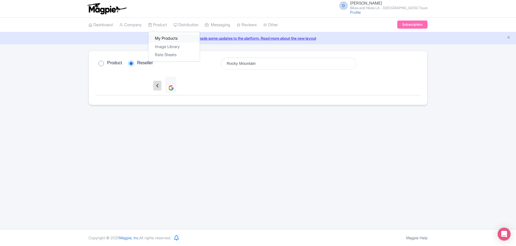
click at [165, 37] on link "My Products" at bounding box center [173, 38] width 51 height 8
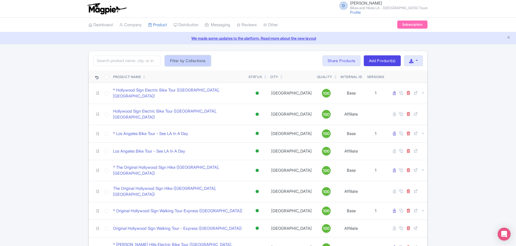
click at [197, 61] on button "Filter by Collections" at bounding box center [188, 60] width 46 height 11
click at [169, 71] on input "Affiliates" at bounding box center [170, 71] width 4 height 4
checkbox input "true"
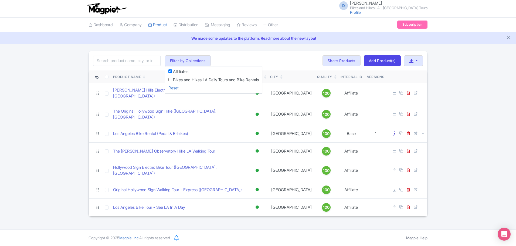
click at [261, 57] on div "Search Filter by Collections Affiliates Bikes and Hikes LA Daily Tours and Bike…" at bounding box center [258, 60] width 338 height 19
click at [334, 59] on link "Share Products" at bounding box center [341, 60] width 38 height 11
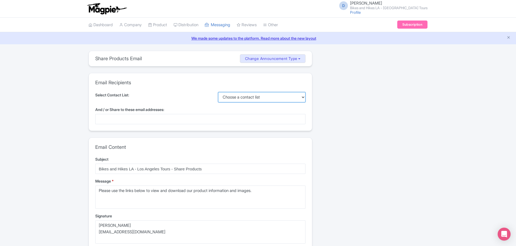
click at [253, 96] on select "Choose a contact list" at bounding box center [262, 97] width 88 height 10
drag, startPoint x: 204, startPoint y: 100, endPoint x: 192, endPoint y: 103, distance: 11.7
click at [204, 100] on div "Select Contact List: Choose a contact list" at bounding box center [200, 97] width 210 height 10
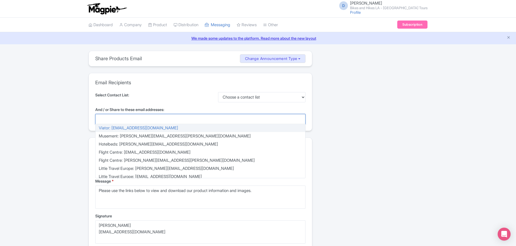
click at [154, 118] on div at bounding box center [200, 119] width 210 height 10
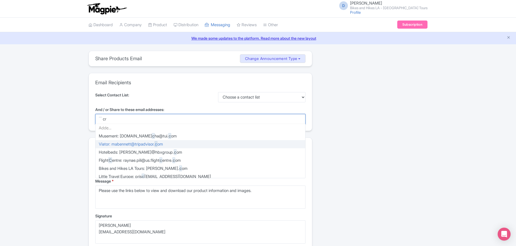
type input "cry"
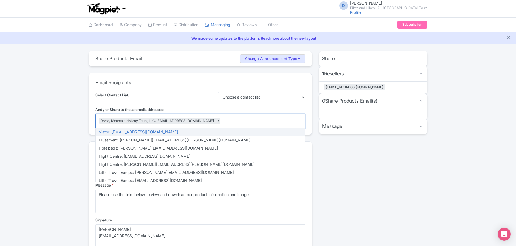
click at [180, 88] on div "Email Recipients Select Contact List: Choose a contact list And / or Share to t…" at bounding box center [200, 103] width 223 height 61
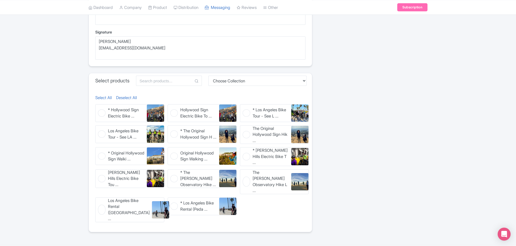
scroll to position [189, 0]
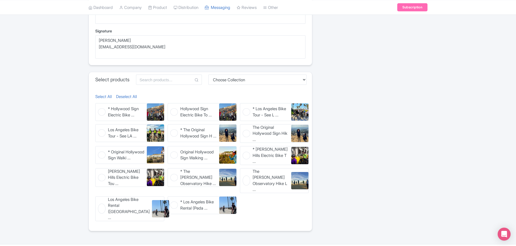
click at [171, 111] on figure "Hollywood Sign Electric Bike To ... Hollywood Sign Electric Bike Tour ([GEOGRAP…" at bounding box center [201, 112] width 69 height 18
click at [171, 107] on input "Hollywood Sign Electric Bike To ... Hollywood Sign Electric Bike Tour ([GEOGRAP…" at bounding box center [169, 105] width 4 height 4
checkbox input "true"
click at [102, 133] on figure "Los Angeles Bike Tour - See LA ... Los Angeles Bike Tour - See LA In A Day" at bounding box center [129, 133] width 69 height 18
click at [99, 128] on input "Los Angeles Bike Tour - See LA ... Los Angeles Bike Tour - See LA In A Day" at bounding box center [97, 126] width 4 height 4
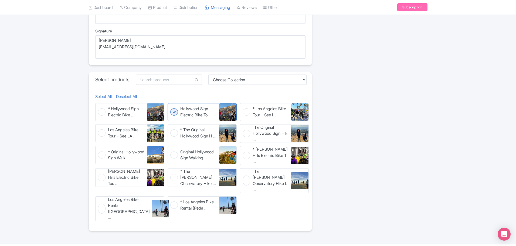
checkbox input "true"
click at [248, 133] on figure "The Original Hollywood Sign Hik ... The Original Hollywood Sign Hike ([GEOGRAPH…" at bounding box center [274, 133] width 69 height 19
click at [243, 128] on input "The Original Hollywood Sign Hik ... The Original Hollywood Sign Hike ([GEOGRAPH…" at bounding box center [242, 126] width 4 height 4
checkbox input "true"
click at [175, 157] on figure "Original Hollywood Sign Walking ... Original Hollywood Sign Walking Tour - Expr…" at bounding box center [201, 155] width 69 height 18
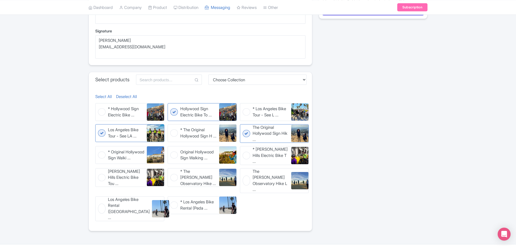
click at [171, 149] on input "Original Hollywood Sign Walking ... Original Hollywood Sign Walking Tour - Expr…" at bounding box center [169, 148] width 4 height 4
checkbox input "true"
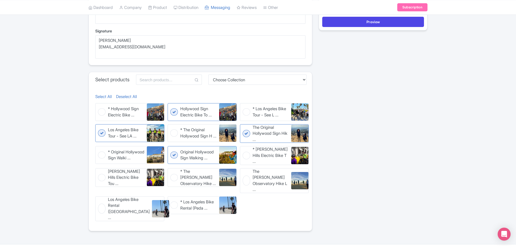
click at [102, 179] on figure "[PERSON_NAME] Hills Electric Bike Tou ... [PERSON_NAME] Hills Electric Bike Tou…" at bounding box center [129, 177] width 69 height 19
click at [99, 171] on input "[PERSON_NAME] Hills Electric Bike Tou ... [PERSON_NAME] Hills Electric Bike Tou…" at bounding box center [97, 170] width 4 height 4
checkbox input "true"
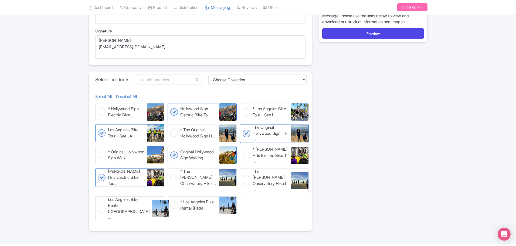
click at [248, 178] on figure "The [PERSON_NAME] Observatory Hike L ... The [PERSON_NAME] Observatory Hike LA …" at bounding box center [274, 180] width 69 height 25
click at [243, 171] on input "The [PERSON_NAME] Observatory Hike L ... The [PERSON_NAME] Observatory Hike LA …" at bounding box center [242, 170] width 4 height 4
checkbox input "true"
click at [101, 201] on figure "Los Angeles Bike Rental ([GEOGRAPHIC_DATA] ... Los Angeles Bike Rental (Pedal &…" at bounding box center [129, 208] width 69 height 25
click at [99, 200] on input "Los Angeles Bike Rental ([GEOGRAPHIC_DATA] ... Los Angeles Bike Rental (Pedal &…" at bounding box center [97, 198] width 4 height 4
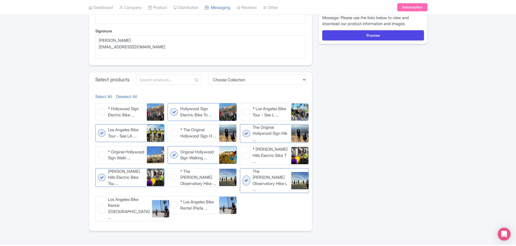
checkbox input "true"
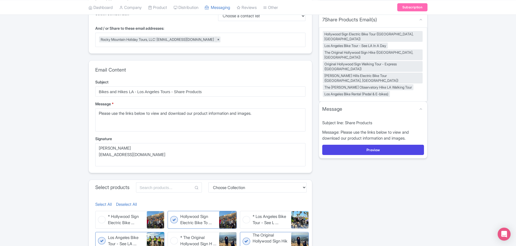
scroll to position [81, 0]
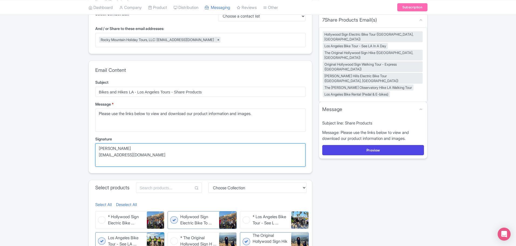
drag, startPoint x: 135, startPoint y: 149, endPoint x: 51, endPoint y: 145, distance: 84.2
click at [51, 147] on div "share_products Share Products Email Change Announcement Type Share Products Pro…" at bounding box center [258, 157] width 516 height 375
drag, startPoint x: 147, startPoint y: 156, endPoint x: 99, endPoint y: 156, distance: 47.7
click at [99, 156] on textarea "[PERSON_NAME] [EMAIL_ADDRESS][DOMAIN_NAME]" at bounding box center [200, 154] width 210 height 23
type textarea "[PERSON_NAME] [PERSON_NAME][EMAIL_ADDRESS][DOMAIN_NAME]"
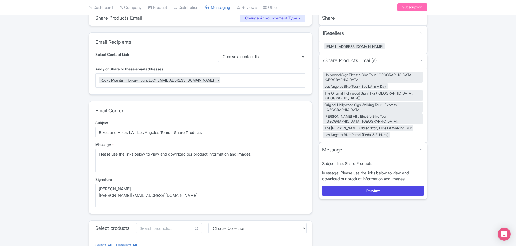
scroll to position [0, 0]
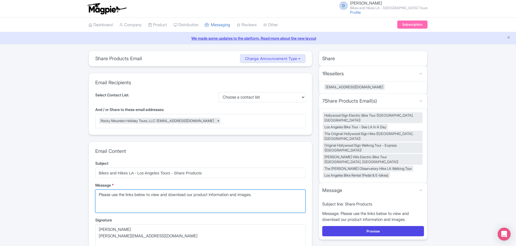
click at [147, 197] on textarea "Please use the links below to view and download our product information and ima…" at bounding box center [200, 200] width 210 height 23
drag, startPoint x: 248, startPoint y: 195, endPoint x: 70, endPoint y: 197, distance: 178.0
click at [70, 197] on div "share_products Share Products Email Change Announcement Type Share Products Pro…" at bounding box center [258, 238] width 516 height 375
paste textarea "I hope you're having a successful summer! Here in LA, we're just starting to fe…"
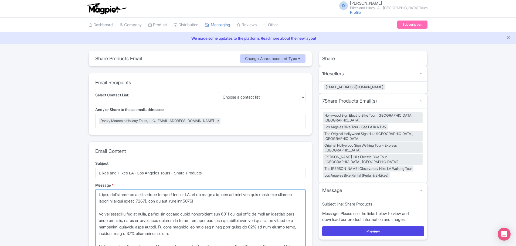
type textarea "I hope you're having a successful summer! Here in LA, we're just starting to fe…"
click at [256, 59] on button "Change Announcement Type" at bounding box center [273, 58] width 66 height 9
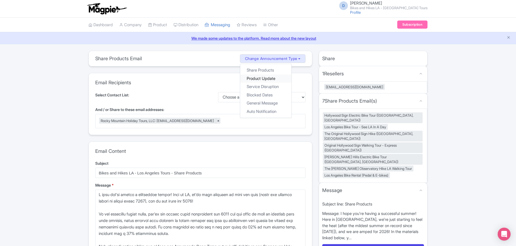
click at [256, 75] on link "Product Update" at bounding box center [265, 78] width 51 height 8
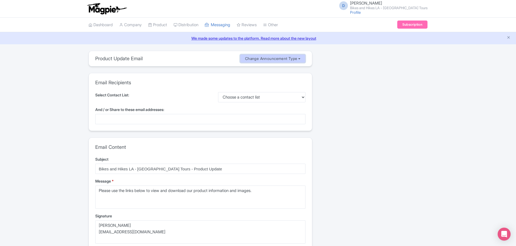
click at [265, 59] on button "Change Announcement Type" at bounding box center [273, 58] width 66 height 9
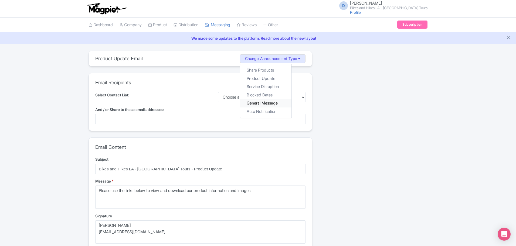
click at [272, 101] on link "General Message" at bounding box center [265, 103] width 51 height 8
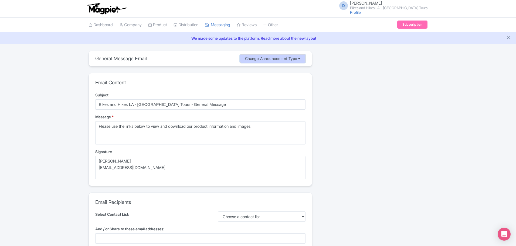
click at [259, 60] on button "Change Announcement Type" at bounding box center [273, 58] width 66 height 9
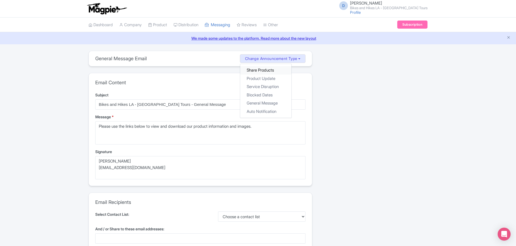
click at [266, 71] on link "Share Products" at bounding box center [265, 70] width 51 height 8
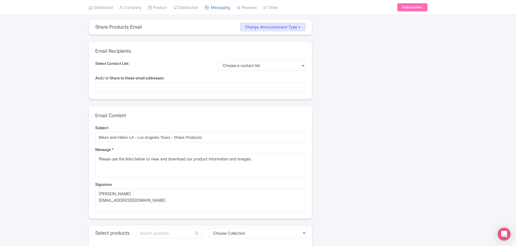
scroll to position [81, 0]
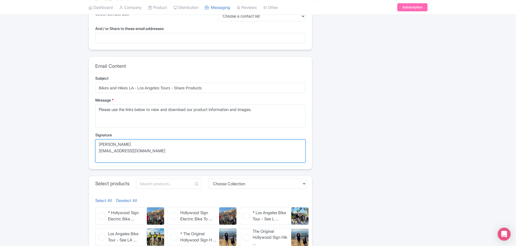
drag, startPoint x: 102, startPoint y: 148, endPoint x: 56, endPoint y: 148, distance: 45.6
click at [56, 148] on div "share_products Share Products Email Change Announcement Type Share Products Pro…" at bounding box center [258, 155] width 516 height 371
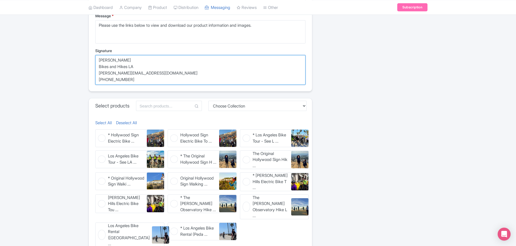
scroll to position [194, 0]
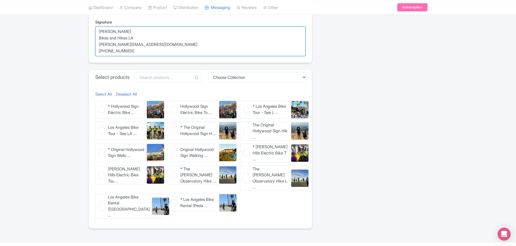
type textarea "Jason Bowers Bikes and Hikes LA jason@bikeshikes.com +1 323 796 8555"
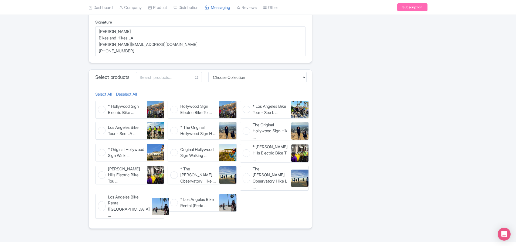
click at [174, 109] on figure "Hollywood Sign Electric Bike To ... Hollywood Sign Electric Bike Tour (Los Ange…" at bounding box center [201, 110] width 69 height 18
click at [171, 104] on input "Hollywood Sign Electric Bike To ... Hollywood Sign Electric Bike Tour (Los Ange…" at bounding box center [169, 103] width 4 height 4
checkbox input "true"
click at [101, 132] on figure "Los Angeles Bike Tour - See LA ... Los Angeles Bike Tour - See LA In A Day" at bounding box center [129, 131] width 69 height 18
click at [99, 125] on input "Los Angeles Bike Tour - See LA ... Los Angeles Bike Tour - See LA In A Day" at bounding box center [97, 124] width 4 height 4
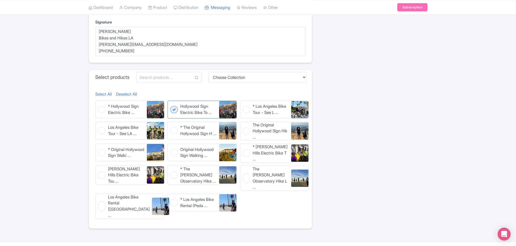
checkbox input "true"
click at [247, 131] on figure "The Original Hollywood Sign Hik ... The Original Hollywood Sign Hike (Los Angel…" at bounding box center [274, 131] width 69 height 19
click at [243, 125] on input "The Original Hollywood Sign Hik ... The Original Hollywood Sign Hike (Los Angel…" at bounding box center [242, 124] width 4 height 4
checkbox input "true"
click at [175, 155] on figure "Original Hollywood Sign Walking ... Original Hollywood Sign Walking Tour - Expr…" at bounding box center [201, 152] width 69 height 18
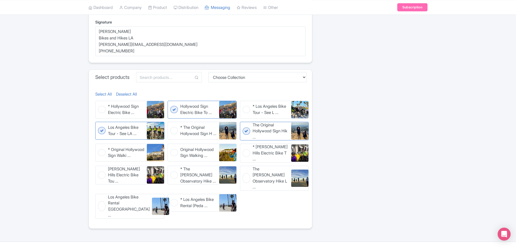
click at [171, 147] on input "Original Hollywood Sign Walking ... Original Hollywood Sign Walking Tour - Expr…" at bounding box center [169, 145] width 4 height 4
checkbox input "true"
click at [103, 177] on figure "Beverly Hills Electric Bike Tou ... Beverly Hills Electric Bike Tour (Los Angel…" at bounding box center [129, 175] width 69 height 19
click at [99, 169] on input "Beverly Hills Electric Bike Tou ... Beverly Hills Electric Bike Tour (Los Angel…" at bounding box center [97, 168] width 4 height 4
checkbox input "true"
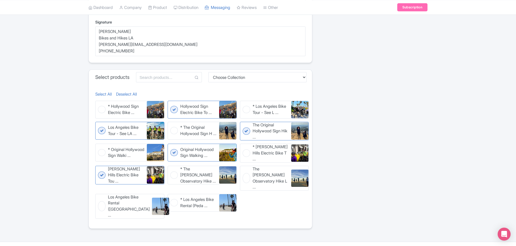
click at [247, 176] on figure "The Griffith Observatory Hike L ... The Griffith Observatory Hike LA Walking To…" at bounding box center [274, 178] width 69 height 25
click at [243, 169] on input "The Griffith Observatory Hike L ... The Griffith Observatory Hike LA Walking To…" at bounding box center [242, 168] width 4 height 4
checkbox input "true"
click at [102, 196] on figure "Los Angeles Bike Rental (Pedal ... Los Angeles Bike Rental (Pedal & E-bikes)" at bounding box center [129, 206] width 69 height 25
click at [99, 196] on input "Los Angeles Bike Rental (Pedal ... Los Angeles Bike Rental (Pedal & E-bikes)" at bounding box center [97, 196] width 4 height 4
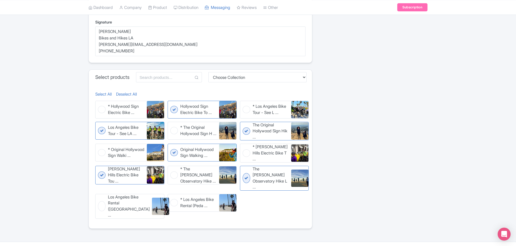
checkbox input "true"
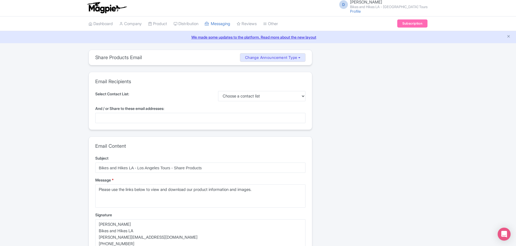
scroll to position [0, 0]
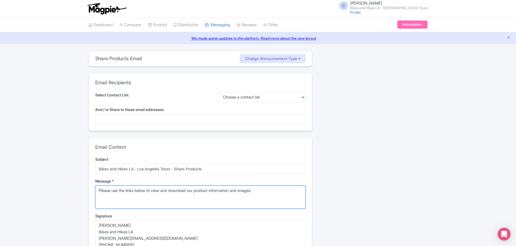
click at [146, 193] on textarea "Please use the links below to view and download our product information and ima…" at bounding box center [200, 196] width 210 height 23
drag, startPoint x: 270, startPoint y: 190, endPoint x: 76, endPoint y: 199, distance: 194.6
click at [76, 199] on div "share_products Share Products Email Change Announcement Type Share Products Pro…" at bounding box center [258, 240] width 516 height 378
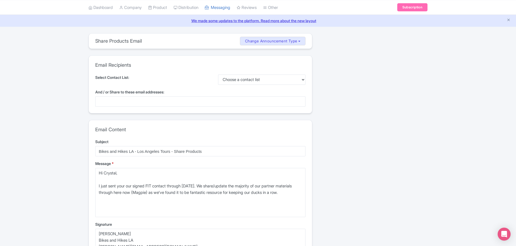
scroll to position [27, 0]
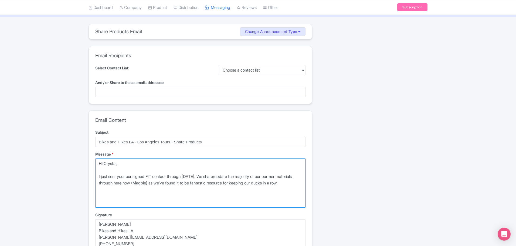
click at [109, 200] on textarea "Please use the links below to view and download our product information and ima…" at bounding box center [200, 182] width 210 height 49
paste textarea "In the materials linked below, you'll see slight price adjustments for 2026 for…"
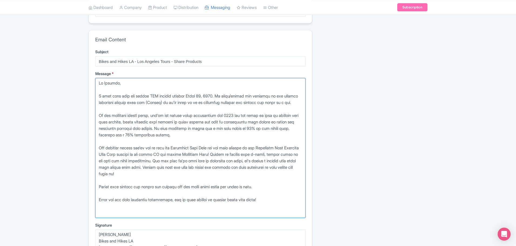
scroll to position [108, 0]
click at [219, 212] on textarea "Please use the links below to view and download our product information and ima…" at bounding box center [200, 147] width 210 height 140
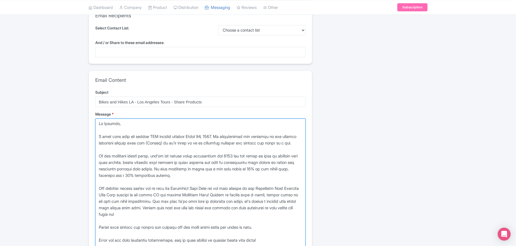
scroll to position [0, 0]
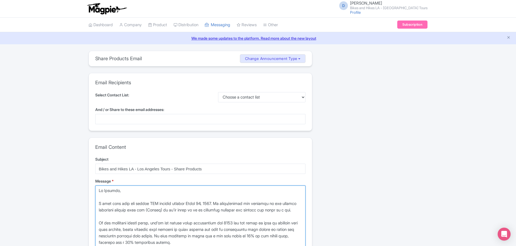
type textarea "Hi Crystal, I just sent your our signed FIT contact through March 31, 2025. We …"
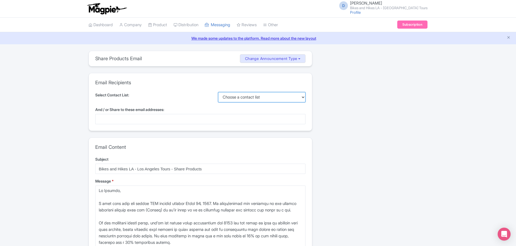
click at [243, 97] on select "Choose a contact list" at bounding box center [262, 97] width 88 height 10
click at [177, 122] on div at bounding box center [200, 119] width 210 height 10
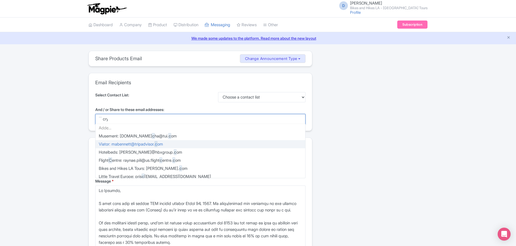
type input "crys"
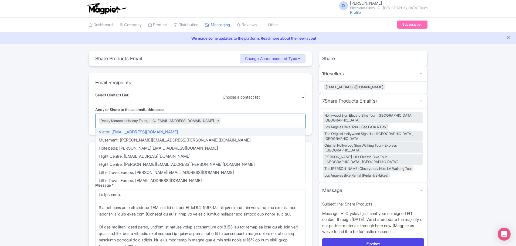
click at [159, 88] on div "Email Recipients Select Contact List: Choose a contact list And / or Share to t…" at bounding box center [200, 103] width 223 height 61
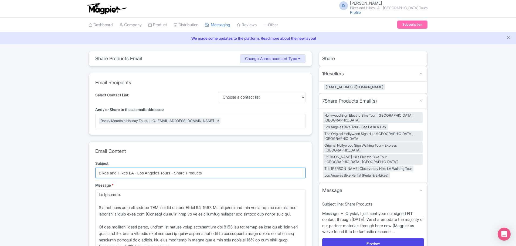
click at [179, 172] on input "Bikes and Hikes LA - Los Angeles Tours - Share Products" at bounding box center [200, 172] width 210 height 10
drag, startPoint x: 185, startPoint y: 172, endPoint x: 207, endPoint y: 173, distance: 21.8
click at [207, 173] on input "Bikes and Hikes LA - Los Angeles Tours - Share Products" at bounding box center [200, 172] width 210 height 10
click at [181, 171] on input "Bikes and Hikes LA - Los Angeles Tours - Share Products" at bounding box center [200, 172] width 210 height 10
drag, startPoint x: 175, startPoint y: 171, endPoint x: 210, endPoint y: 156, distance: 37.8
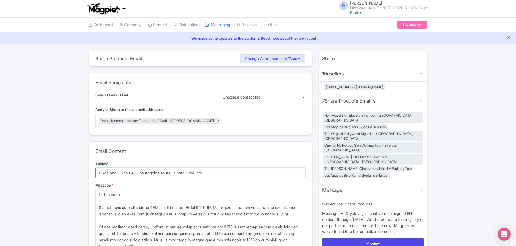
click at [206, 170] on input "Bikes and Hikes LA - Los Angeles Tours - Share Products" at bounding box center [200, 172] width 210 height 10
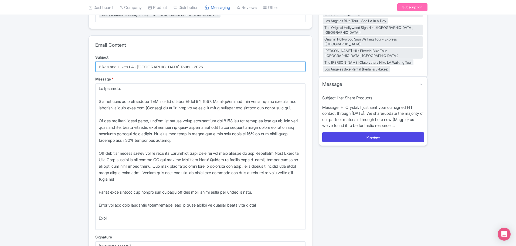
scroll to position [135, 0]
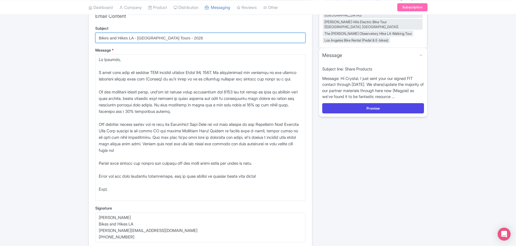
type input "Bikes and Hikes LA - Los Angeles Tours - 2026"
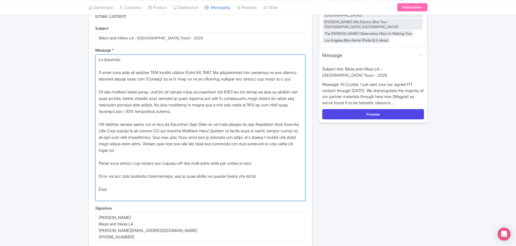
click at [236, 96] on textarea "Please use the links below to view and download our product information and ima…" at bounding box center [200, 127] width 210 height 146
click at [217, 72] on textarea "Please use the links below to view and download our product information and ima…" at bounding box center [200, 127] width 210 height 146
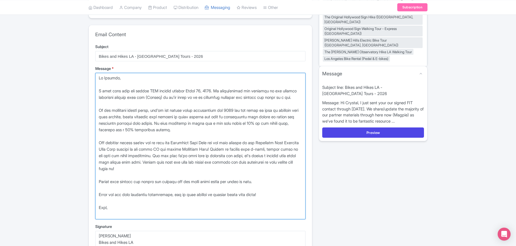
scroll to position [108, 0]
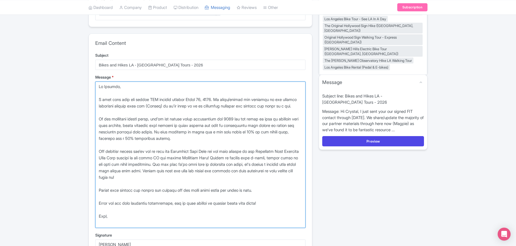
type textarea "Hi Crystal, I just sent your our signed FIT contact through March 31, 2027. We …"
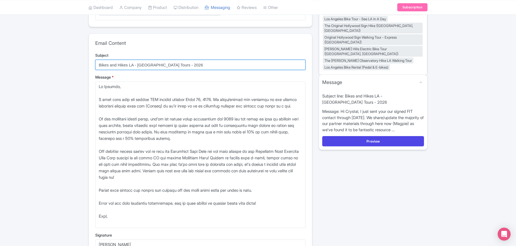
click at [186, 63] on input "Bikes and Hikes LA - Los Angeles Tours - 2026" at bounding box center [200, 65] width 210 height 10
type input "Bikes and Hikes LA - Los Angeles Tours - 2026-2027"
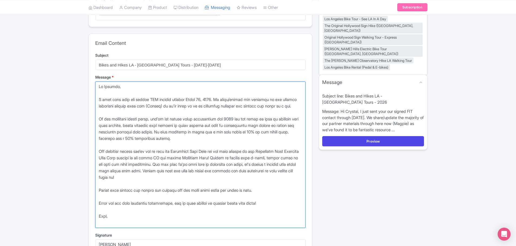
click at [202, 110] on textarea "Please use the links below to view and download our product information and ima…" at bounding box center [200, 154] width 210 height 146
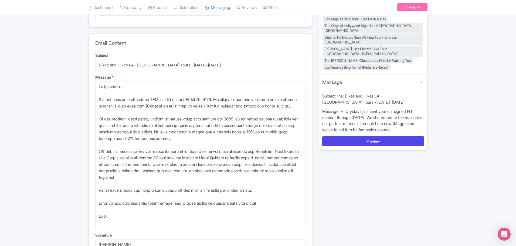
scroll to position [0, 0]
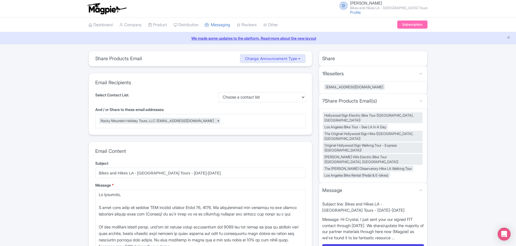
click at [231, 121] on div "Rocky Mountain Holiday Tours, LLC: crystal@rmhtours.com ×" at bounding box center [200, 121] width 210 height 14
type input "jason"
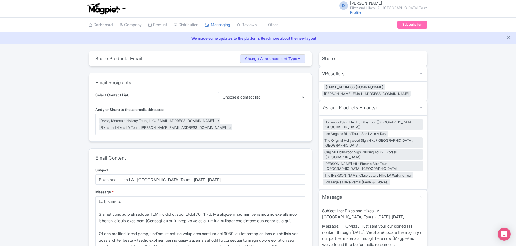
click at [181, 90] on div "Email Recipients Select Contact List: Choose a contact list And / or Share to t…" at bounding box center [200, 107] width 223 height 68
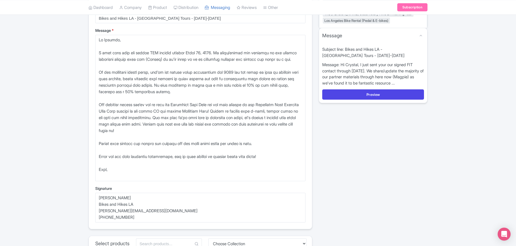
scroll to position [135, 0]
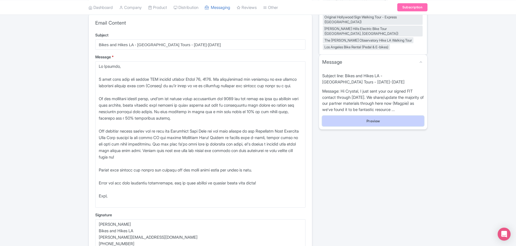
click at [378, 116] on button "Preview" at bounding box center [373, 121] width 102 height 10
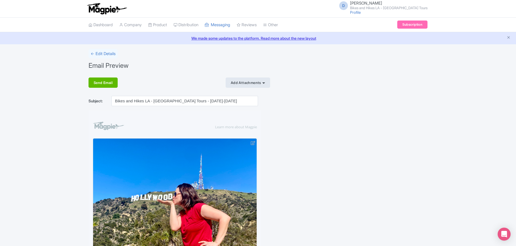
click at [264, 85] on div "Add Attachments" at bounding box center [247, 82] width 44 height 10
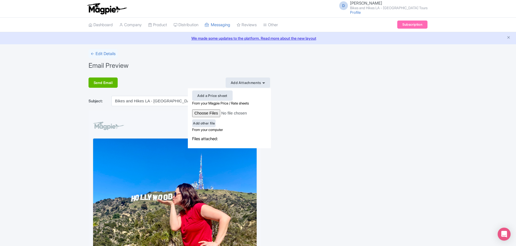
click at [210, 126] on div "Add other file" at bounding box center [203, 123] width 23 height 8
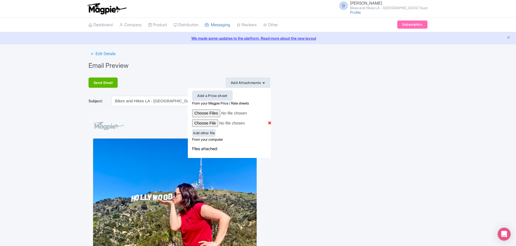
click at [215, 114] on input "file" at bounding box center [230, 113] width 77 height 8
type input "C:\fakepath\BHLA RMHT Signed Contract through [DATE].pdf"
click at [223, 93] on div "Add a Price sheet" at bounding box center [212, 95] width 40 height 10
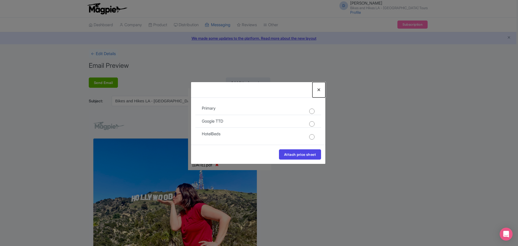
click at [319, 88] on button "Close" at bounding box center [318, 89] width 13 height 15
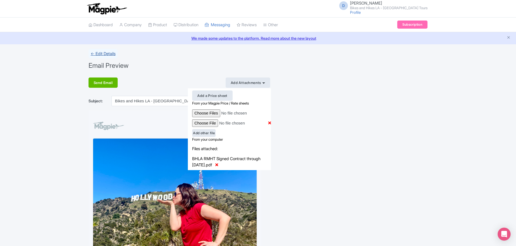
click at [111, 53] on link "← Edit Details" at bounding box center [102, 53] width 29 height 9
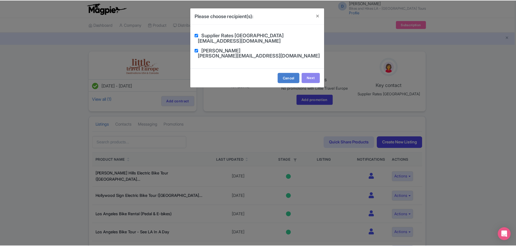
scroll to position [81, 0]
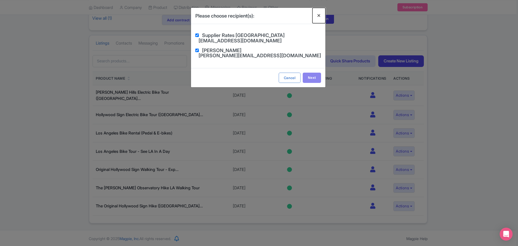
drag, startPoint x: 319, startPoint y: 17, endPoint x: 292, endPoint y: 19, distance: 27.0
click at [319, 17] on button "Close" at bounding box center [318, 15] width 13 height 15
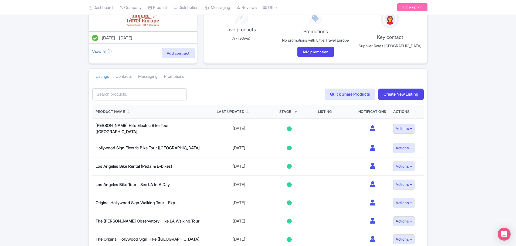
scroll to position [0, 0]
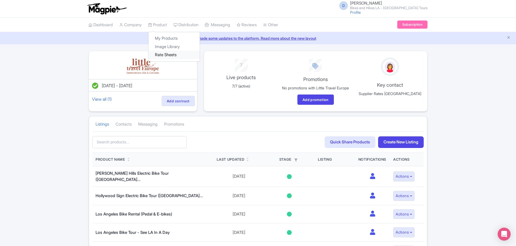
click at [170, 53] on link "Rate Sheets" at bounding box center [173, 55] width 51 height 8
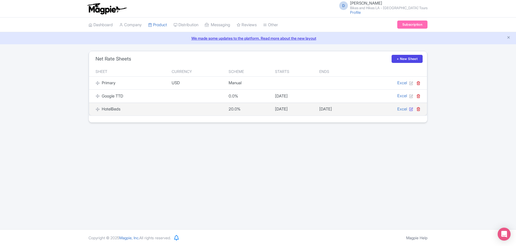
click at [411, 110] on icon at bounding box center [411, 109] width 4 height 4
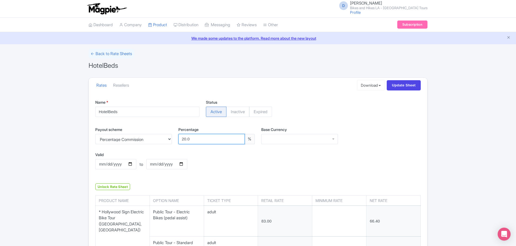
drag, startPoint x: 193, startPoint y: 139, endPoint x: 182, endPoint y: 139, distance: 11.6
click at [182, 139] on input "20.0" at bounding box center [211, 139] width 67 height 10
type input "2"
type input "81.34"
type input "111.72"
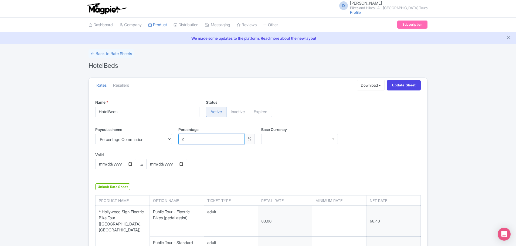
type input "117.60"
type input "170.52"
type input "215.60"
type input "209.72"
type input "215.60"
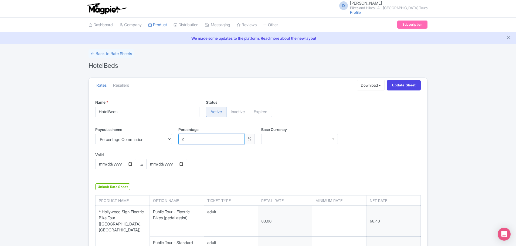
type input "27.44"
type input "38.22"
type input "22.54"
type input "33.32"
type input "117.60"
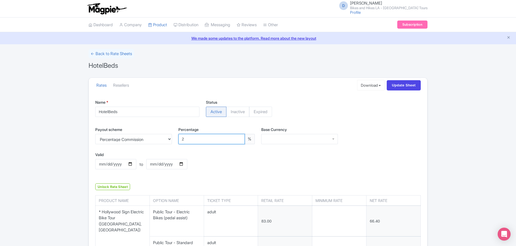
type input "81.34"
type input "117.60"
type input "111.72"
type input "27.44"
type input "38.22"
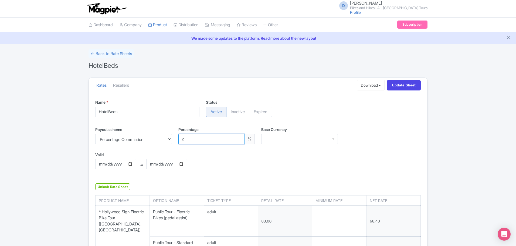
type input "47.04"
type input "93.10"
type input "122.50"
type input "78.40"
type input "47.04"
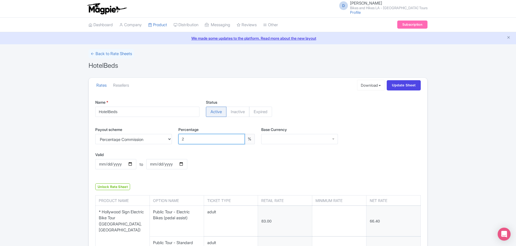
type input "93.10"
type input "122.50"
type input "78.40"
type input "25"
type input "62.25"
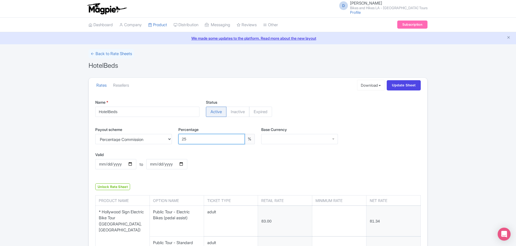
type input "85.50"
type input "90.00"
type input "130.50"
type input "165.00"
type input "160.50"
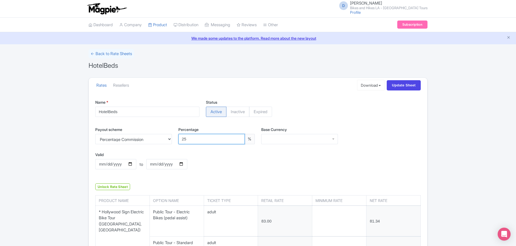
type input "165.00"
type input "21.00"
type input "29.25"
type input "17.25"
type input "25.50"
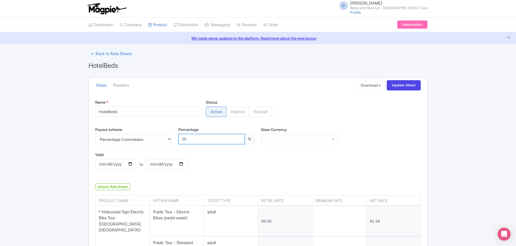
type input "90.00"
type input "62.25"
type input "90.00"
type input "85.50"
type input "21.00"
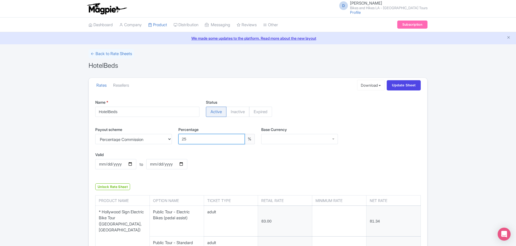
type input "29.25"
type input "36.00"
type input "71.25"
type input "93.75"
type input "60.00"
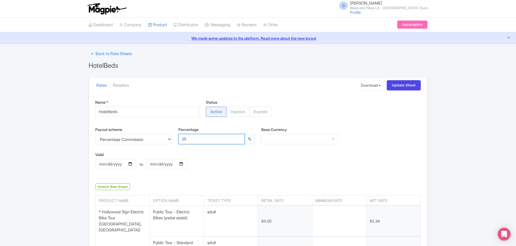
type input "36.00"
type input "71.25"
type input "93.75"
type input "60.00"
type input "25"
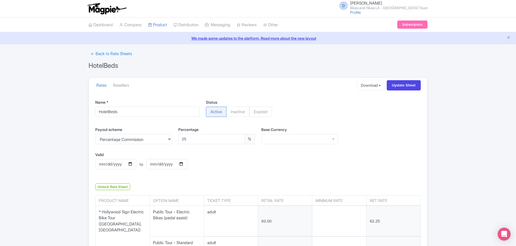
click at [230, 160] on div "Valid 2025-08-12 to Valid to 2025-12-31" at bounding box center [161, 165] width 138 height 26
click at [398, 87] on input "Update Sheet" at bounding box center [403, 85] width 34 height 10
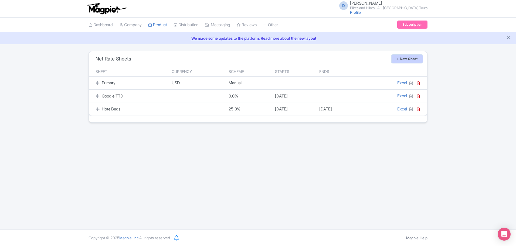
click at [400, 60] on link "+ New Sheet" at bounding box center [406, 59] width 31 height 8
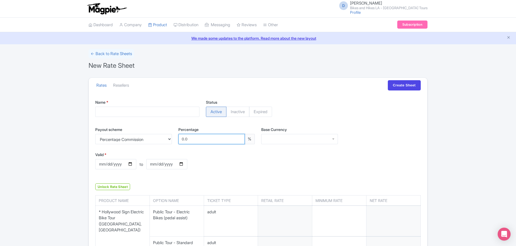
drag, startPoint x: 211, startPoint y: 139, endPoint x: 175, endPoint y: 138, distance: 36.2
click at [175, 138] on div "Percentage 0.0 %" at bounding box center [216, 137] width 83 height 22
type input "20"
click at [131, 111] on input "Name *" at bounding box center [147, 112] width 104 height 10
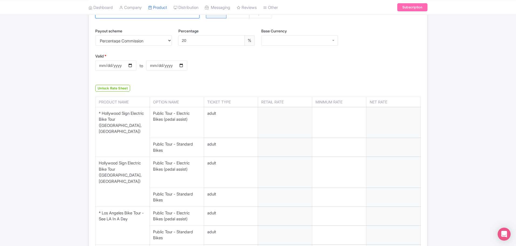
scroll to position [108, 0]
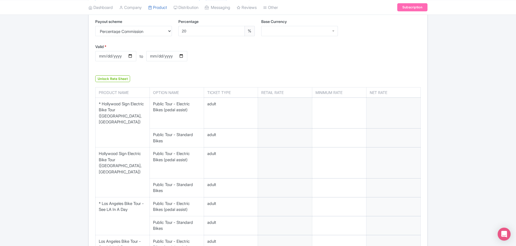
type input "Affiliate 20%"
click at [131, 56] on input "Valid *" at bounding box center [115, 56] width 41 height 10
type input "[DATE]"
click at [182, 56] on input "Valid to" at bounding box center [166, 56] width 41 height 10
type input "[DATE]"
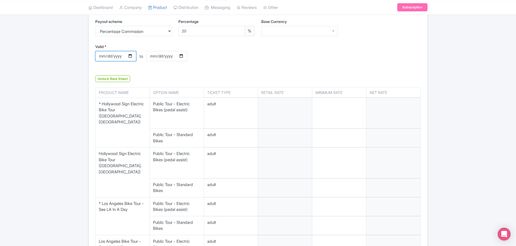
click at [129, 56] on input "[DATE]" at bounding box center [115, 56] width 41 height 10
type input "[DATE]"
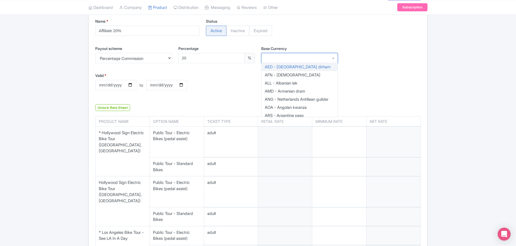
click at [334, 58] on div at bounding box center [299, 58] width 77 height 10
type input "usd"
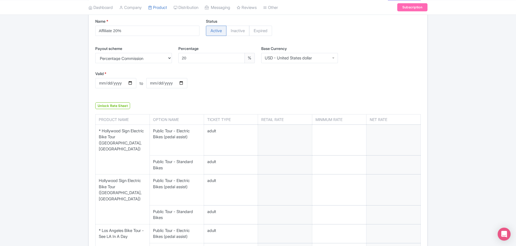
scroll to position [0, 0]
click at [238, 91] on div "Valid * 2026-04-01 to Valid to 2027-03-31" at bounding box center [258, 84] width 332 height 26
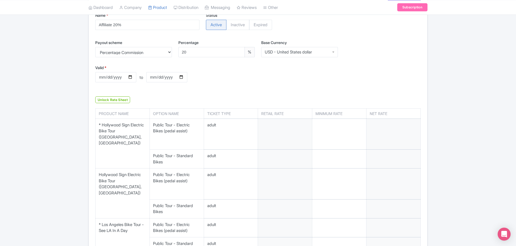
scroll to position [108, 0]
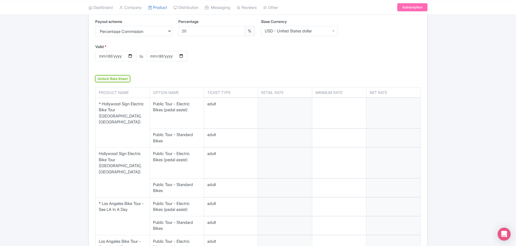
click at [108, 77] on link "Unlock Rate Sheet" at bounding box center [112, 78] width 35 height 7
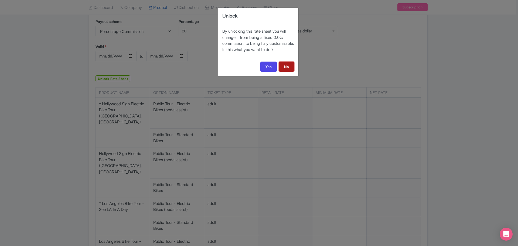
click at [289, 72] on link "No" at bounding box center [286, 66] width 15 height 10
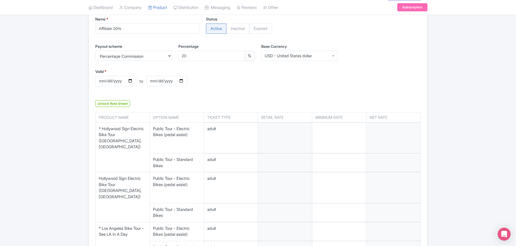
scroll to position [0, 0]
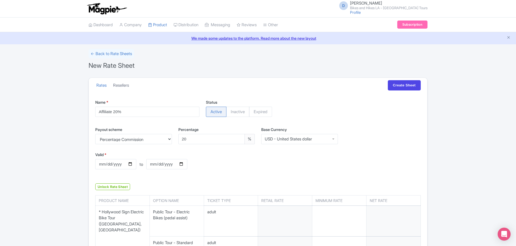
click at [127, 85] on link "Resellers" at bounding box center [121, 85] width 16 height 15
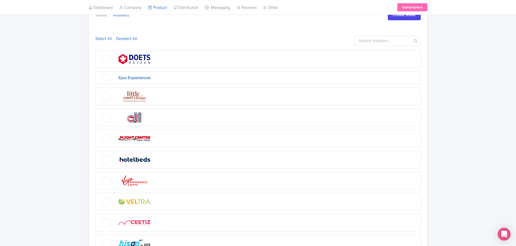
scroll to position [81, 0]
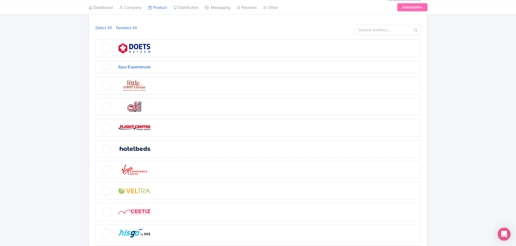
click at [103, 86] on figure at bounding box center [257, 86] width 325 height 18
click at [99, 43] on input "checkbox" at bounding box center [97, 41] width 4 height 4
checkbox input "true"
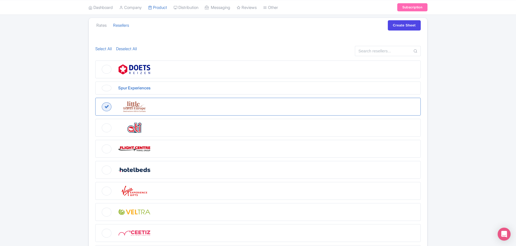
scroll to position [49, 0]
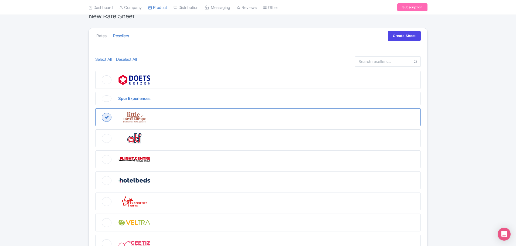
click at [107, 81] on figure at bounding box center [257, 80] width 325 height 18
click at [99, 74] on input "checkbox" at bounding box center [97, 73] width 4 height 4
checkbox input "true"
click at [109, 137] on figure at bounding box center [257, 138] width 325 height 18
click at [99, 74] on input "checkbox" at bounding box center [97, 73] width 4 height 4
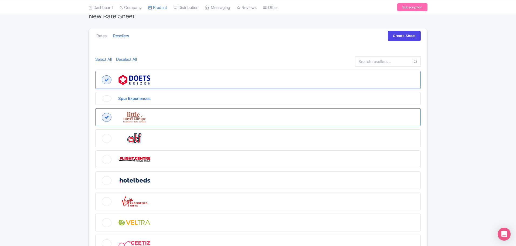
checkbox input "true"
click at [105, 160] on figure at bounding box center [257, 159] width 325 height 18
click at [99, 74] on input "checkbox" at bounding box center [97, 73] width 4 height 4
checkbox input "true"
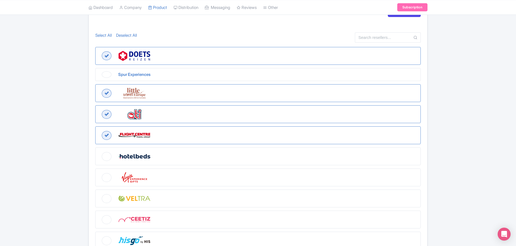
scroll to position [103, 0]
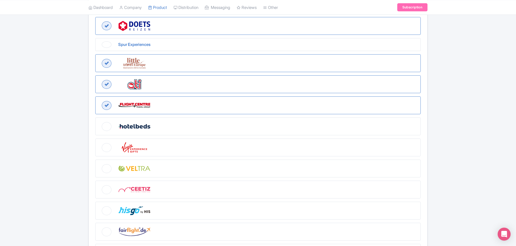
click at [105, 145] on figure at bounding box center [257, 147] width 325 height 18
click at [99, 20] on input "checkbox" at bounding box center [97, 19] width 4 height 4
checkbox input "true"
click at [105, 168] on figure at bounding box center [257, 168] width 325 height 18
click at [99, 20] on input "checkbox" at bounding box center [97, 19] width 4 height 4
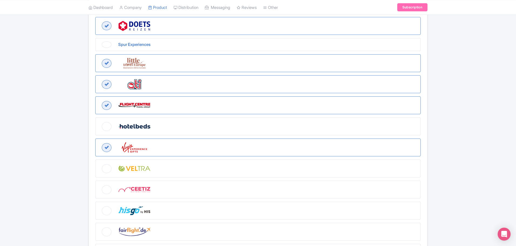
checkbox input "true"
click at [104, 187] on figure at bounding box center [257, 189] width 325 height 18
click at [99, 20] on input "checkbox" at bounding box center [97, 19] width 4 height 4
checkbox input "true"
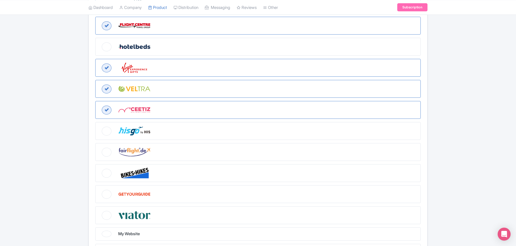
scroll to position [184, 0]
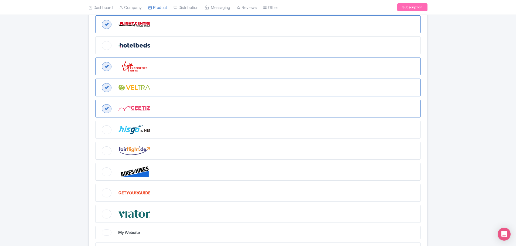
click at [107, 131] on figure at bounding box center [257, 130] width 325 height 18
checkbox input "true"
click at [105, 149] on figure at bounding box center [257, 151] width 325 height 18
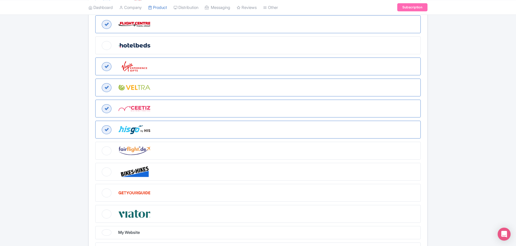
checkbox input "true"
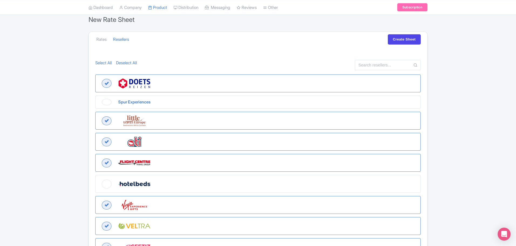
scroll to position [22, 0]
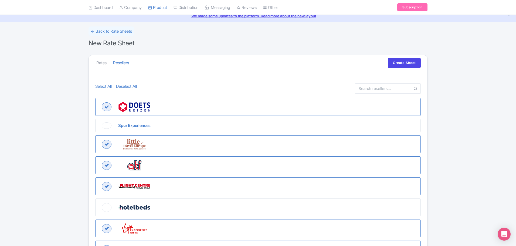
click at [107, 124] on figure "Spur Experiences" at bounding box center [257, 125] width 325 height 13
click at [99, 101] on input "Spur Experiences" at bounding box center [97, 100] width 4 height 4
checkbox input "true"
click at [400, 64] on input "Create Sheet" at bounding box center [403, 63] width 33 height 10
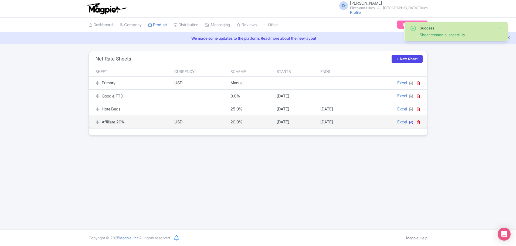
click at [410, 121] on icon at bounding box center [411, 122] width 4 height 4
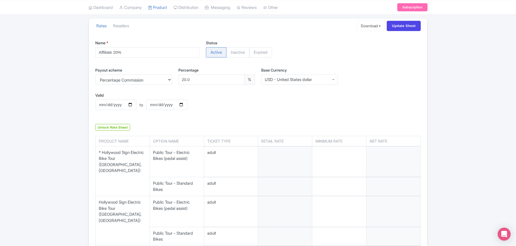
scroll to position [108, 0]
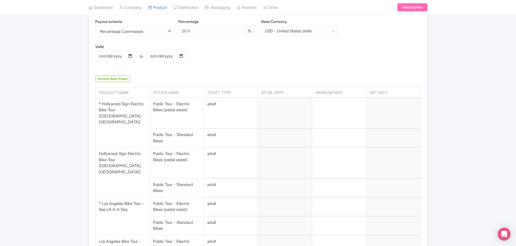
click at [127, 108] on td "* Hollywood Sign Electric Bike Tour ([GEOGRAPHIC_DATA], [GEOGRAPHIC_DATA])" at bounding box center [122, 112] width 54 height 31
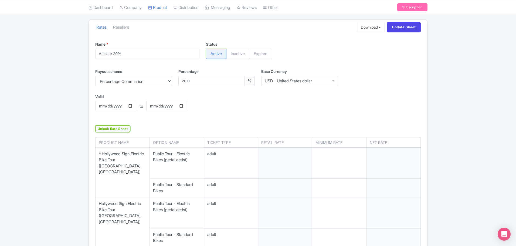
click at [125, 129] on link "Unlock Rate Sheet" at bounding box center [112, 128] width 35 height 7
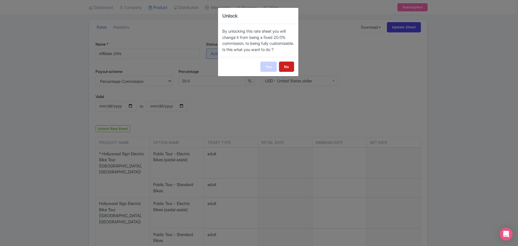
click at [262, 72] on link "Yes" at bounding box center [268, 66] width 16 height 10
select select "manual"
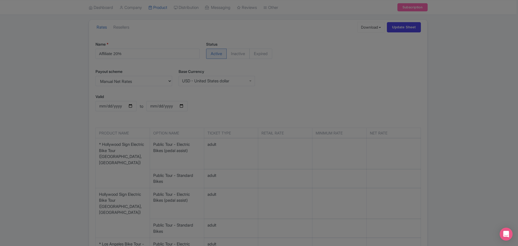
click at [262, 181] on div at bounding box center [259, 123] width 518 height 246
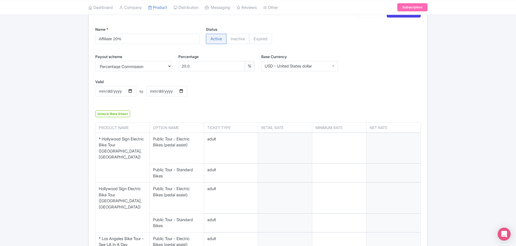
scroll to position [81, 0]
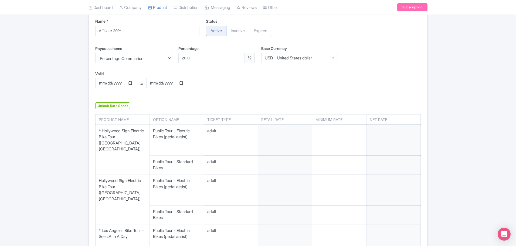
click at [220, 136] on td "adult" at bounding box center [231, 139] width 54 height 31
click at [272, 134] on input "number" at bounding box center [285, 140] width 54 height 31
click at [271, 137] on input "number" at bounding box center [285, 140] width 54 height 31
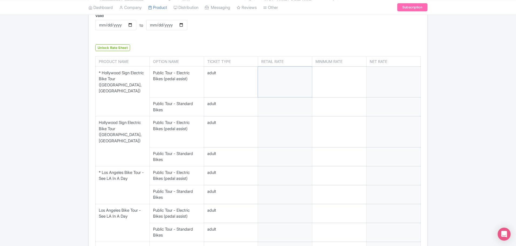
scroll to position [0, 0]
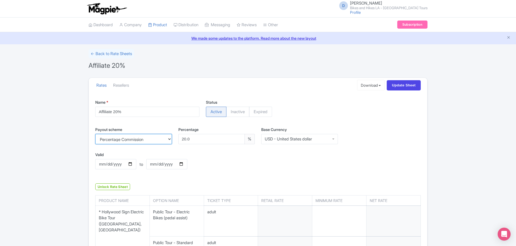
click at [170, 141] on select "Percentage Commission Manual Net Rates" at bounding box center [133, 139] width 77 height 10
select select "manual"
click at [95, 134] on select "Percentage Commission Manual Net Rates" at bounding box center [133, 139] width 77 height 10
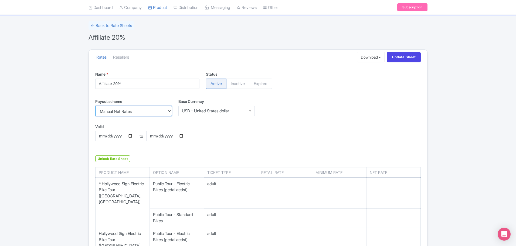
scroll to position [135, 0]
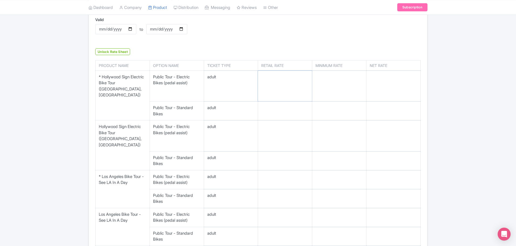
click at [272, 89] on input "number" at bounding box center [285, 86] width 54 height 31
click at [275, 126] on input "number" at bounding box center [285, 135] width 54 height 31
type input "114"
click at [276, 151] on input "number" at bounding box center [285, 160] width 54 height 19
type input "120"
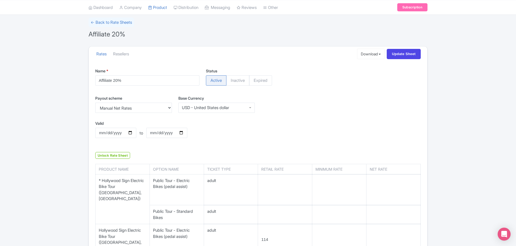
scroll to position [27, 0]
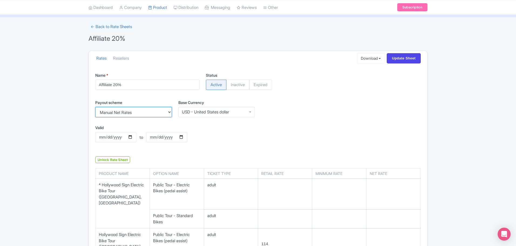
click at [169, 114] on select "Percentage Commission Manual Net Rates" at bounding box center [133, 112] width 77 height 10
select select "percentage"
click at [95, 107] on select "Percentage Commission Manual Net Rates" at bounding box center [133, 112] width 77 height 10
type input "91.20"
type input "96.00"
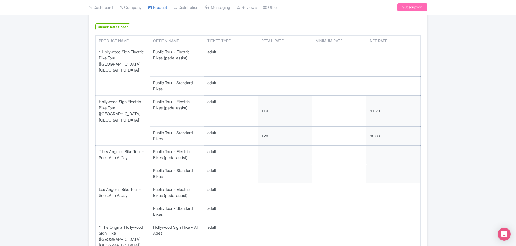
scroll to position [162, 0]
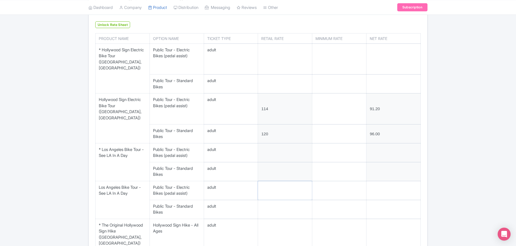
click at [273, 181] on input "number" at bounding box center [285, 190] width 54 height 19
type input "214"
click at [273, 200] on input "number" at bounding box center [285, 209] width 54 height 19
type input "220"
click at [283, 219] on input "number" at bounding box center [285, 234] width 54 height 31
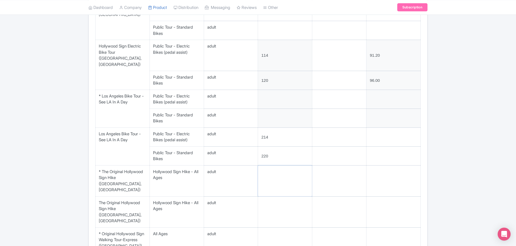
scroll to position [216, 0]
click at [273, 196] on input "number" at bounding box center [285, 211] width 54 height 31
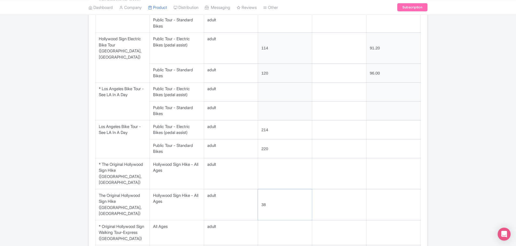
scroll to position [270, 0]
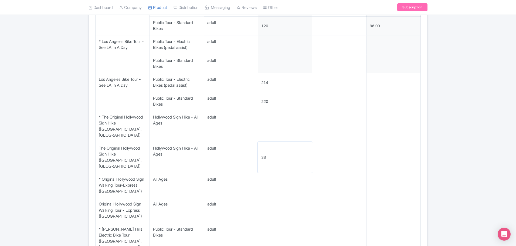
type input "38"
click at [272, 198] on input "number" at bounding box center [285, 210] width 54 height 25
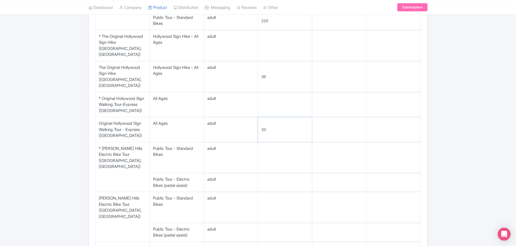
scroll to position [351, 0]
type input "33"
click at [270, 191] on input "number" at bounding box center [285, 206] width 54 height 31
type input "114"
click at [272, 222] on input "number" at bounding box center [285, 231] width 54 height 19
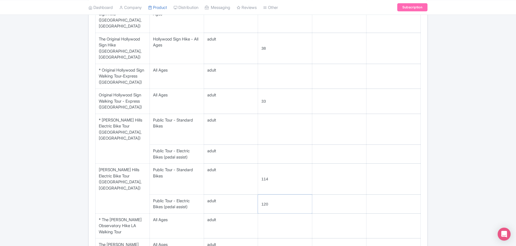
scroll to position [404, 0]
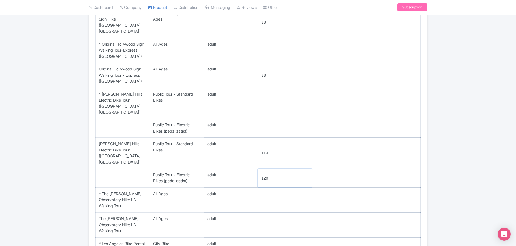
type input "120"
click at [272, 212] on input "number" at bounding box center [285, 224] width 54 height 25
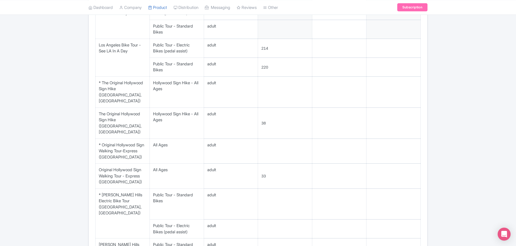
scroll to position [297, 0]
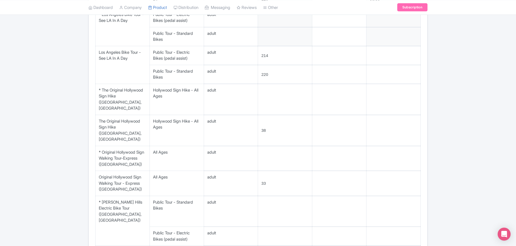
type input "39"
drag, startPoint x: 268, startPoint y: 108, endPoint x: 264, endPoint y: 110, distance: 4.4
click at [264, 115] on input "38" at bounding box center [285, 130] width 54 height 31
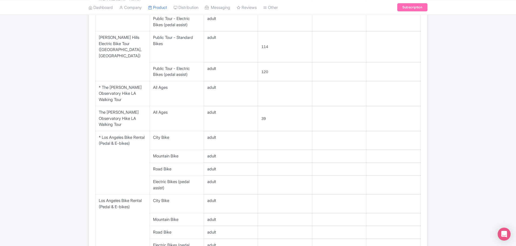
scroll to position [512, 0]
type input "36"
click at [269, 193] on input "number" at bounding box center [285, 202] width 54 height 19
type input "48"
click at [264, 211] on input "number" at bounding box center [285, 217] width 54 height 13
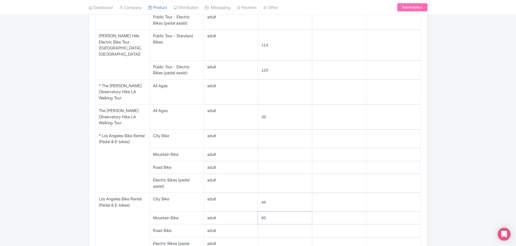
type input "95"
click at [278, 224] on input "number" at bounding box center [285, 230] width 54 height 13
type input "125"
click at [280, 237] on input "number" at bounding box center [285, 246] width 54 height 19
type input "80"
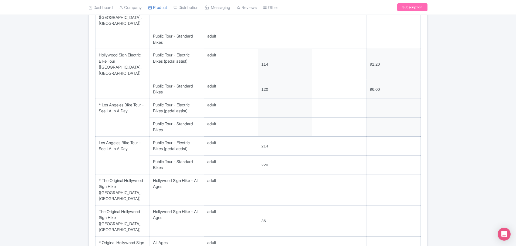
scroll to position [216, 0]
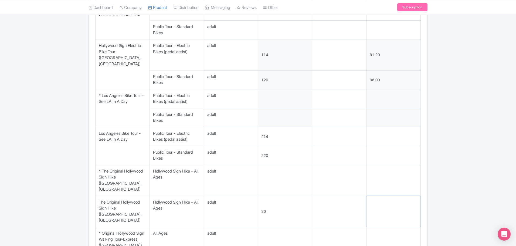
click at [381, 196] on input "number" at bounding box center [393, 211] width 54 height 31
click at [415, 196] on input "number" at bounding box center [393, 211] width 54 height 31
type input "-1"
click at [413, 196] on input "-1" at bounding box center [393, 211] width 54 height 31
drag, startPoint x: 382, startPoint y: 190, endPoint x: 351, endPoint y: 187, distance: 30.6
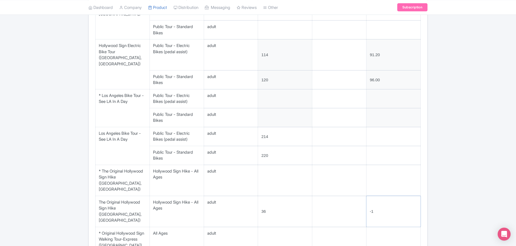
click at [351, 195] on tr "adult 36 -1" at bounding box center [257, 210] width 325 height 31
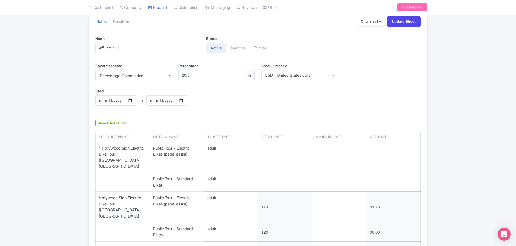
scroll to position [54, 0]
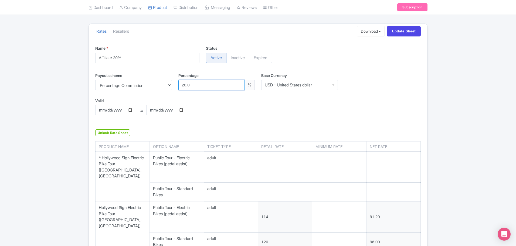
click at [217, 86] on input "20.0" at bounding box center [211, 85] width 67 height 10
click at [238, 83] on input "21" at bounding box center [211, 85] width 67 height 10
type input "20"
click at [238, 85] on input "20" at bounding box center [211, 85] width 67 height 10
click at [246, 118] on div "Valid 2026-04-01 to Valid to 2027-03-31" at bounding box center [258, 111] width 332 height 26
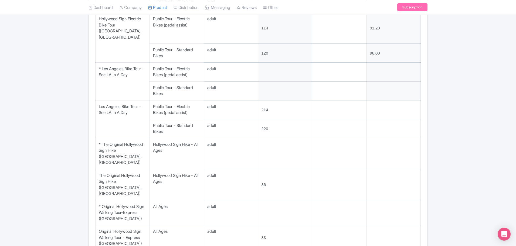
scroll to position [243, 0]
click at [384, 100] on input "number" at bounding box center [393, 109] width 54 height 19
type input "171.2"
click at [381, 119] on input "number" at bounding box center [393, 128] width 54 height 19
type input "4"
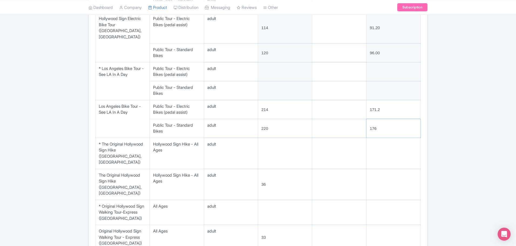
type input "176"
click at [383, 169] on input "number" at bounding box center [393, 184] width 54 height 31
drag, startPoint x: 264, startPoint y: 163, endPoint x: 265, endPoint y: 160, distance: 3.5
click at [266, 169] on input "36" at bounding box center [285, 184] width 54 height 31
type input "39"
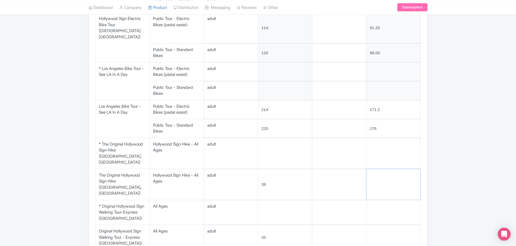
click at [390, 169] on input "number" at bounding box center [393, 184] width 54 height 31
type input "31.2"
drag, startPoint x: 267, startPoint y: 213, endPoint x: 264, endPoint y: 214, distance: 3.1
click at [264, 225] on input "33" at bounding box center [285, 237] width 54 height 25
type input "34"
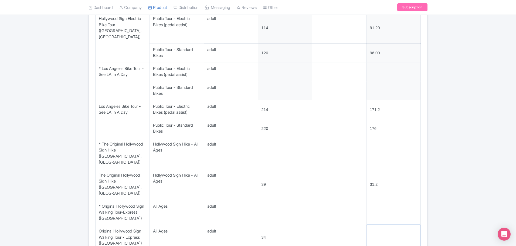
click at [382, 225] on input "number" at bounding box center [393, 237] width 54 height 25
type input "27.2"
click at [470, 178] on div "← Back to Rate Sheets Affiliate 20% Rates Resellers Download Excel Update Sheet…" at bounding box center [258, 173] width 516 height 731
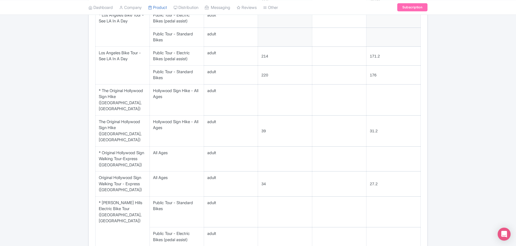
scroll to position [297, 0]
type input "-2"
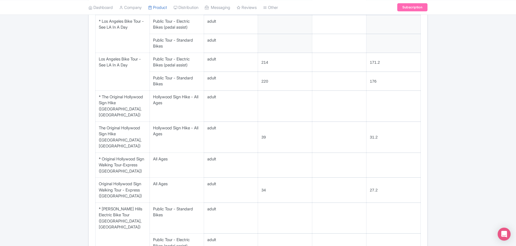
scroll to position [324, 0]
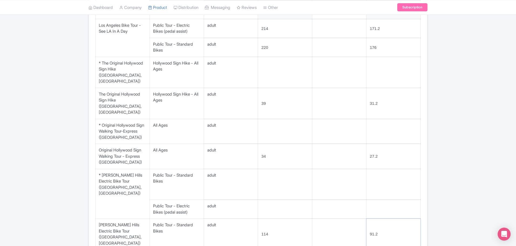
type input "91.2"
type input "96"
click at [476, 198] on div "← Back to Rate Sheets Affiliate 20% Rates Resellers Download Excel Update Sheet…" at bounding box center [258, 92] width 516 height 731
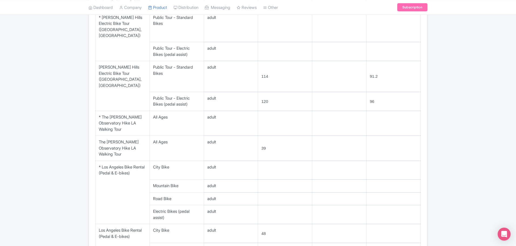
scroll to position [512, 0]
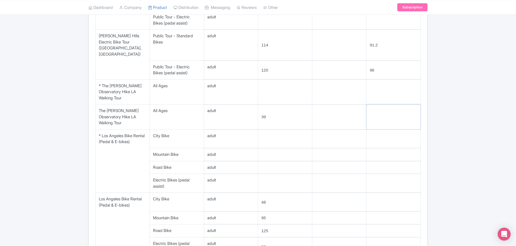
click at [379, 104] on input "number" at bounding box center [393, 116] width 54 height 25
type input "31.2"
click at [381, 193] on input "number" at bounding box center [393, 202] width 54 height 19
type input "38.4"
click at [379, 211] on input "number" at bounding box center [393, 217] width 54 height 13
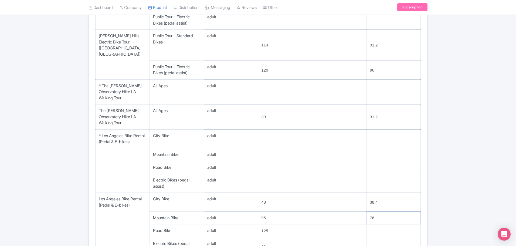
type input "76"
click at [373, 224] on input "number" at bounding box center [393, 230] width 54 height 13
type input "100"
click at [384, 237] on input "number" at bounding box center [393, 246] width 54 height 19
type input "64"
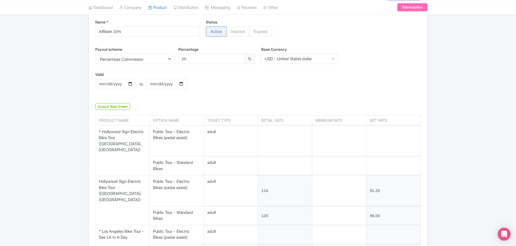
scroll to position [0, 0]
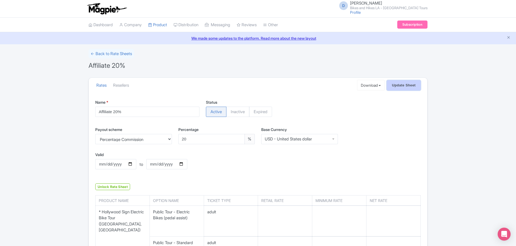
click at [401, 83] on input "Update Sheet" at bounding box center [403, 85] width 34 height 10
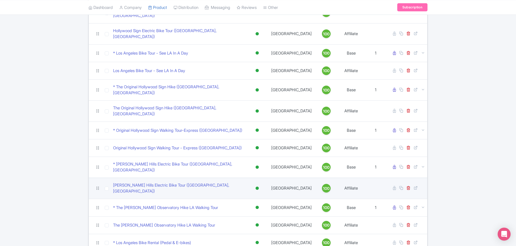
scroll to position [25, 0]
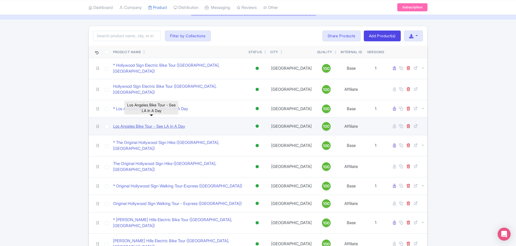
click at [159, 123] on link "Los Angeles Bike Tour - See LA In A Day" at bounding box center [149, 126] width 72 height 6
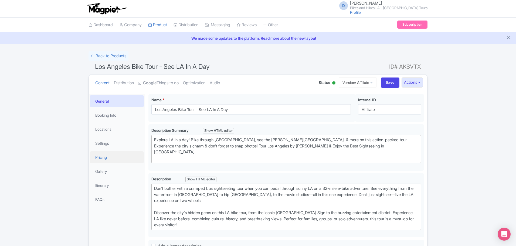
click at [113, 158] on link "Pricing" at bounding box center [117, 157] width 54 height 12
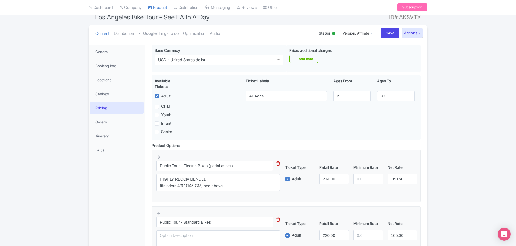
scroll to position [108, 0]
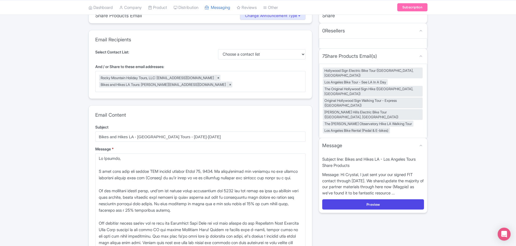
scroll to position [135, 0]
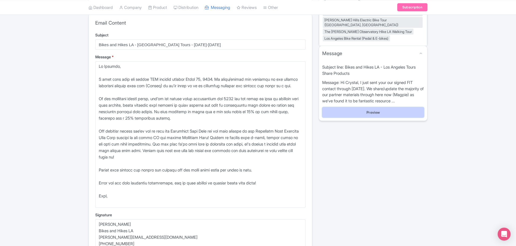
click at [376, 107] on button "Preview" at bounding box center [373, 112] width 102 height 10
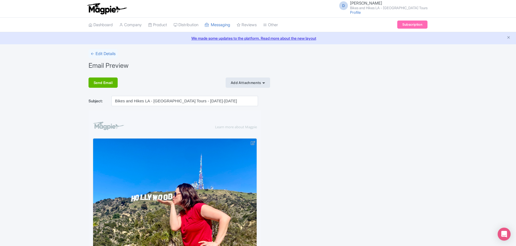
click at [246, 81] on div "Add Attachments" at bounding box center [247, 82] width 44 height 10
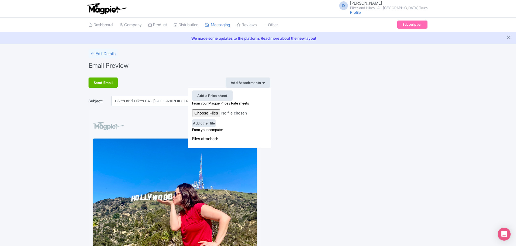
click at [226, 97] on div "Add a Price sheet" at bounding box center [212, 95] width 40 height 10
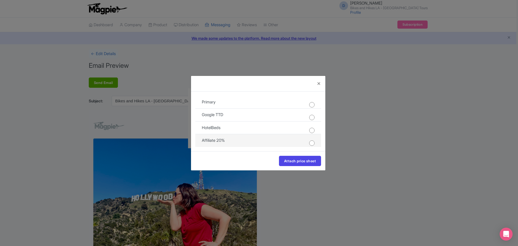
click at [312, 143] on input "radio" at bounding box center [311, 142] width 5 height 5
radio input "true"
click at [299, 163] on button "Attach price sheet" at bounding box center [300, 161] width 42 height 10
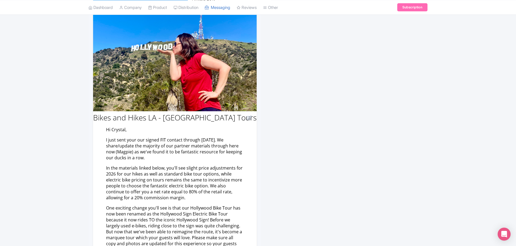
scroll to position [23, 0]
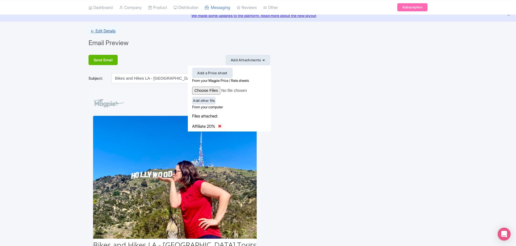
click at [107, 30] on link "← Edit Details" at bounding box center [102, 30] width 29 height 9
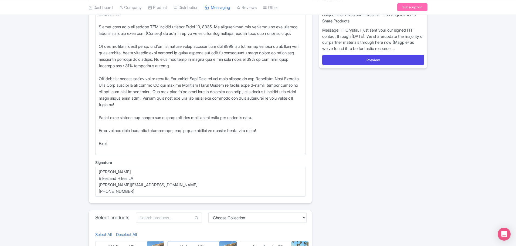
scroll to position [216, 0]
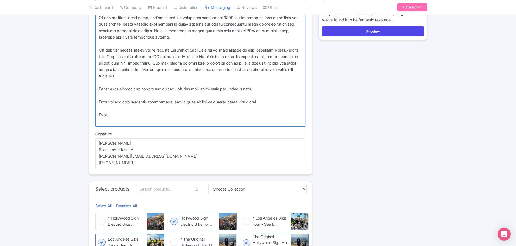
drag, startPoint x: 118, startPoint y: 115, endPoint x: 91, endPoint y: 118, distance: 27.4
click at [91, 118] on div "Email Content Subject Bikes and Hikes LA - Los Angeles Tours - 2026-2027 Messag…" at bounding box center [200, 54] width 223 height 242
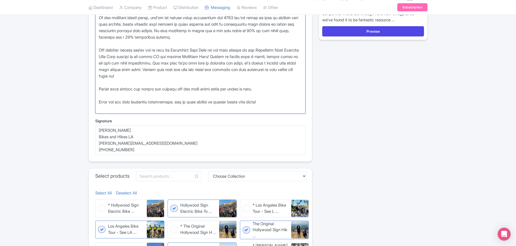
type textarea "Hi Crystal, I just sent your our signed FIT contact through March 31, 2027. We …"
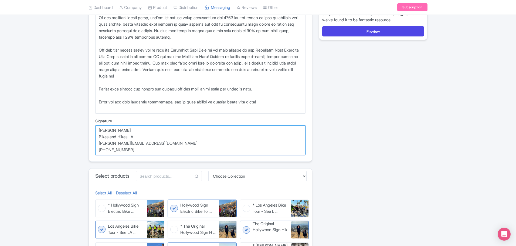
click at [99, 125] on textarea "Jason Bowers Bikes and Hikes LA jason@bikeshikes.com +1 323 796 8555" at bounding box center [200, 140] width 210 height 30
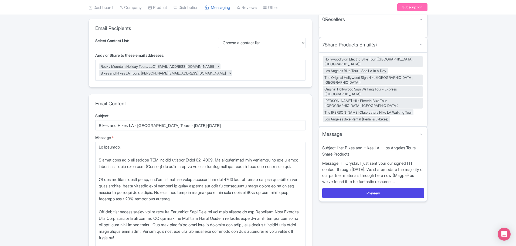
scroll to position [108, 0]
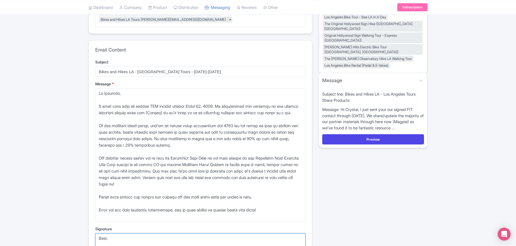
type textarea "Best, Jason Bowers Bikes and Hikes LA jason@bikeshikes.com +1 323 796 8555"
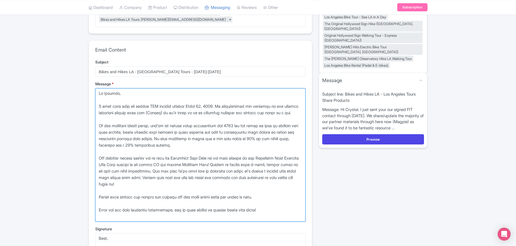
drag, startPoint x: 97, startPoint y: 99, endPoint x: 134, endPoint y: 101, distance: 37.8
click at [134, 101] on textarea "Message *" at bounding box center [200, 154] width 210 height 133
click at [209, 145] on textarea "Message *" at bounding box center [200, 154] width 210 height 133
drag, startPoint x: 194, startPoint y: 184, endPoint x: 98, endPoint y: 152, distance: 101.6
click at [97, 153] on textarea "Message *" at bounding box center [200, 154] width 210 height 133
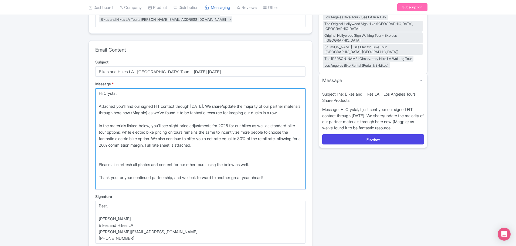
click at [114, 119] on textarea "Message *" at bounding box center [200, 138] width 210 height 101
paste textarea "One exciting change you'll see is that our Hollywood Bike Tour has now been ren…"
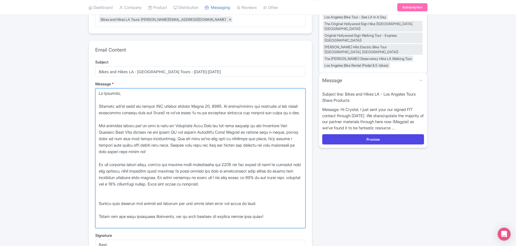
click at [140, 126] on textarea "Message *" at bounding box center [200, 158] width 210 height 140
drag, startPoint x: 140, startPoint y: 126, endPoint x: 173, endPoint y: 127, distance: 32.9
click at [173, 127] on textarea "Message *" at bounding box center [200, 158] width 210 height 140
click at [118, 132] on textarea "Message *" at bounding box center [200, 158] width 210 height 140
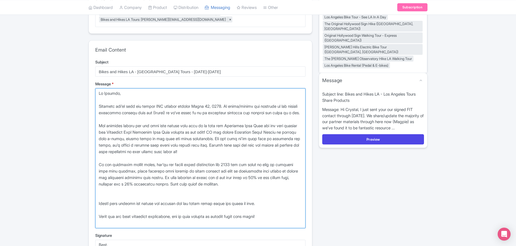
click at [228, 144] on textarea "Message *" at bounding box center [200, 158] width 210 height 140
drag, startPoint x: 229, startPoint y: 144, endPoint x: 236, endPoint y: 142, distance: 7.5
click at [236, 144] on textarea "Message *" at bounding box center [200, 158] width 210 height 140
click at [198, 199] on textarea "Message *" at bounding box center [200, 158] width 210 height 140
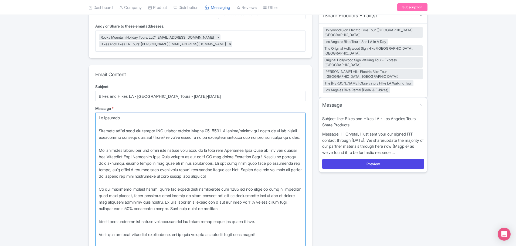
scroll to position [81, 0]
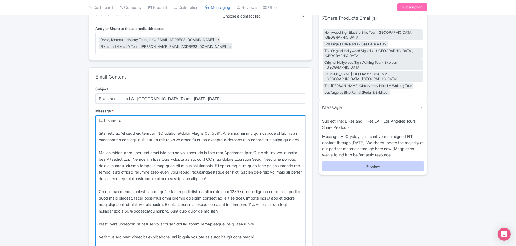
type textarea "Hi Crystal, Attached you'll find our signed FIT contact through March 31, 2027.…"
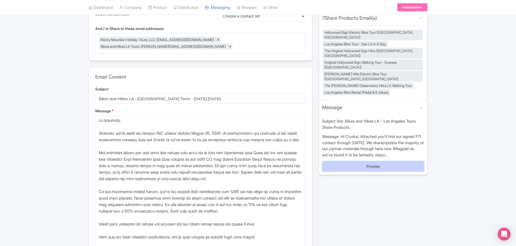
click at [362, 161] on button "Preview" at bounding box center [373, 166] width 102 height 10
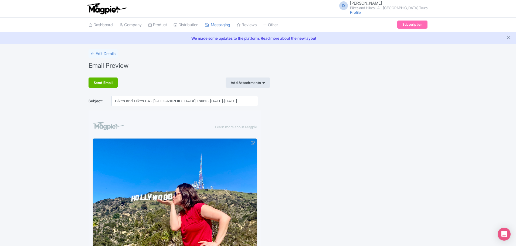
click at [242, 81] on div "Add Attachments" at bounding box center [247, 82] width 44 height 10
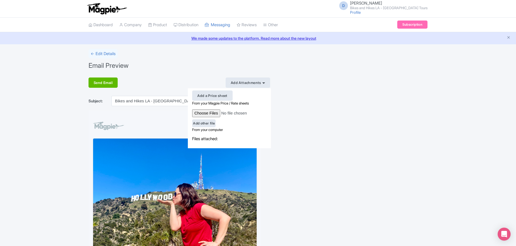
click at [223, 95] on div "Add a Price sheet" at bounding box center [212, 95] width 40 height 10
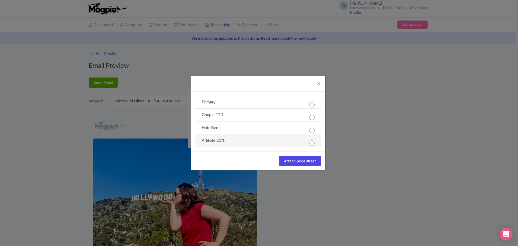
click at [311, 143] on input "radio" at bounding box center [311, 142] width 5 height 5
radio input "true"
click at [298, 160] on button "Attach price sheet" at bounding box center [300, 161] width 42 height 10
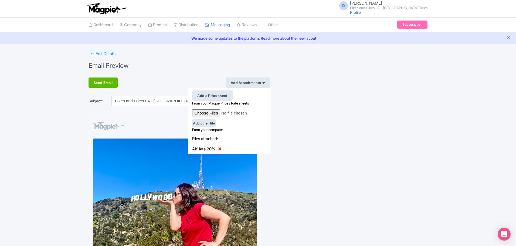
type input "C:\fakepath\BHLA RMHT Signed Contract through [DATE].pdf"
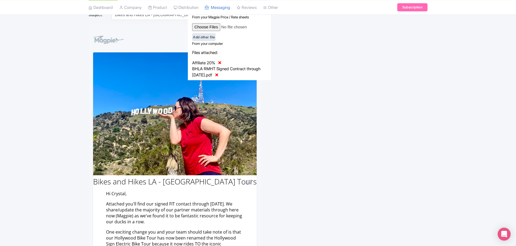
scroll to position [27, 0]
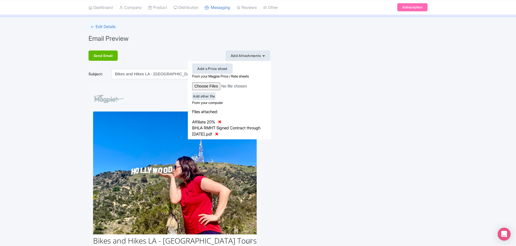
click at [166, 95] on td "Learn more about Magpie" at bounding box center [210, 99] width 94 height 11
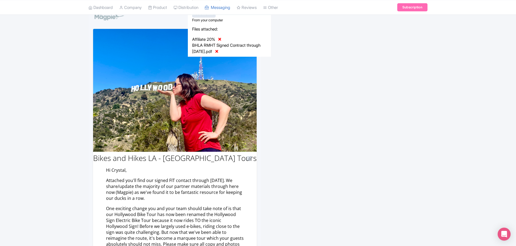
scroll to position [54, 0]
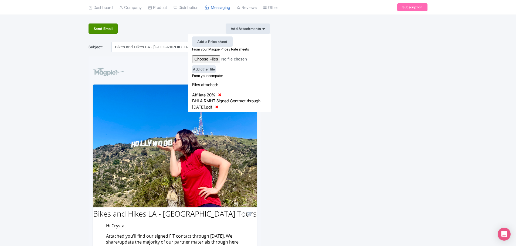
click at [112, 28] on div "Send Email" at bounding box center [102, 28] width 29 height 10
